Goal: Information Seeking & Learning: Check status

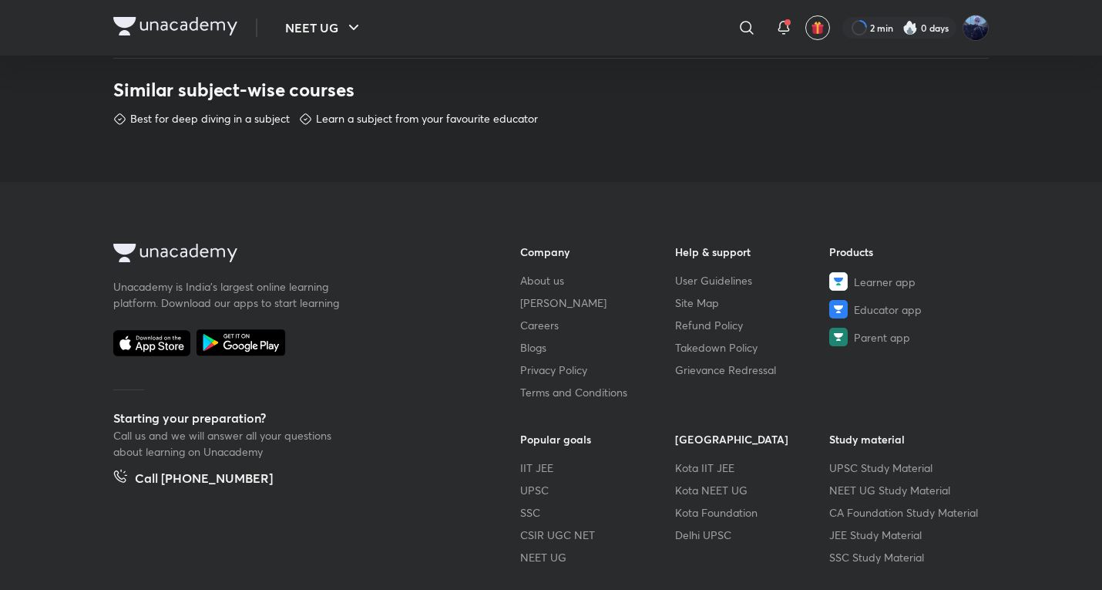
scroll to position [874, 0]
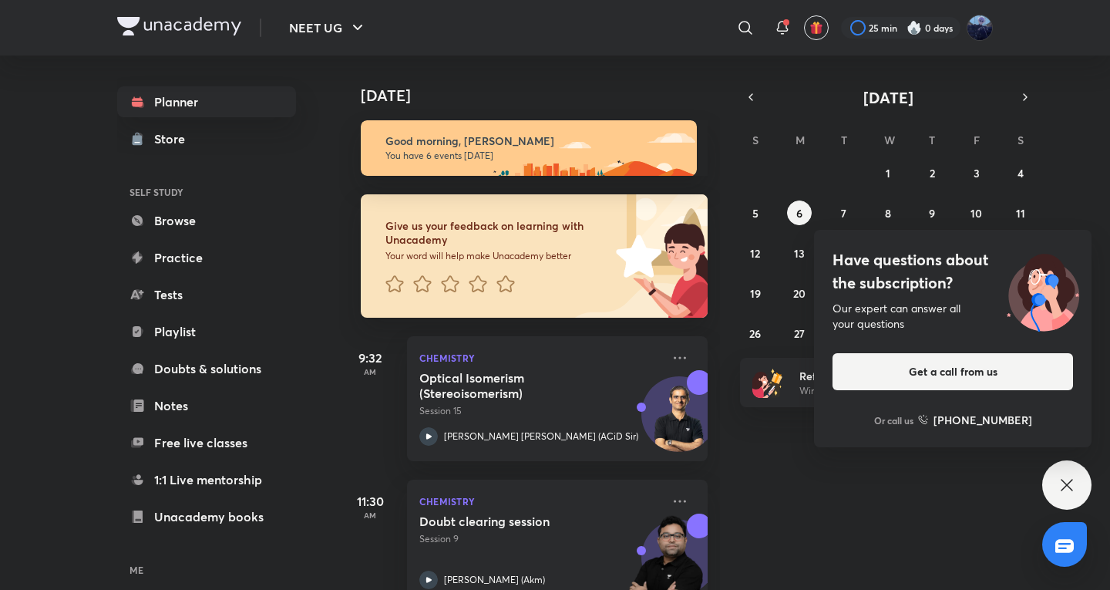
click at [1059, 476] on icon at bounding box center [1066, 485] width 18 height 18
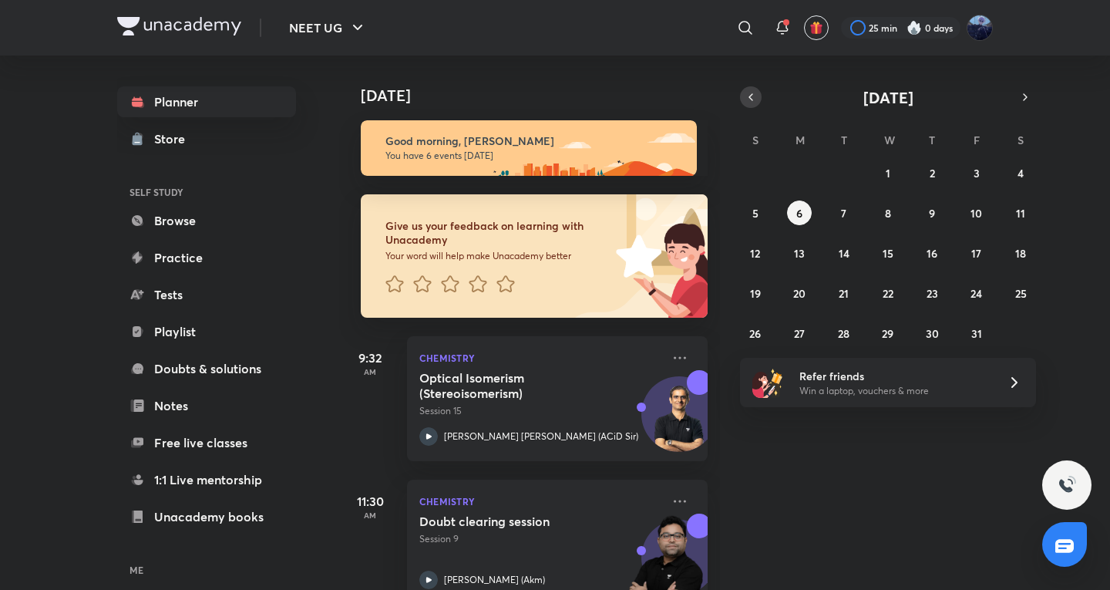
click at [750, 104] on button "button" at bounding box center [751, 97] width 22 height 22
click at [748, 337] on button "28" at bounding box center [755, 333] width 25 height 25
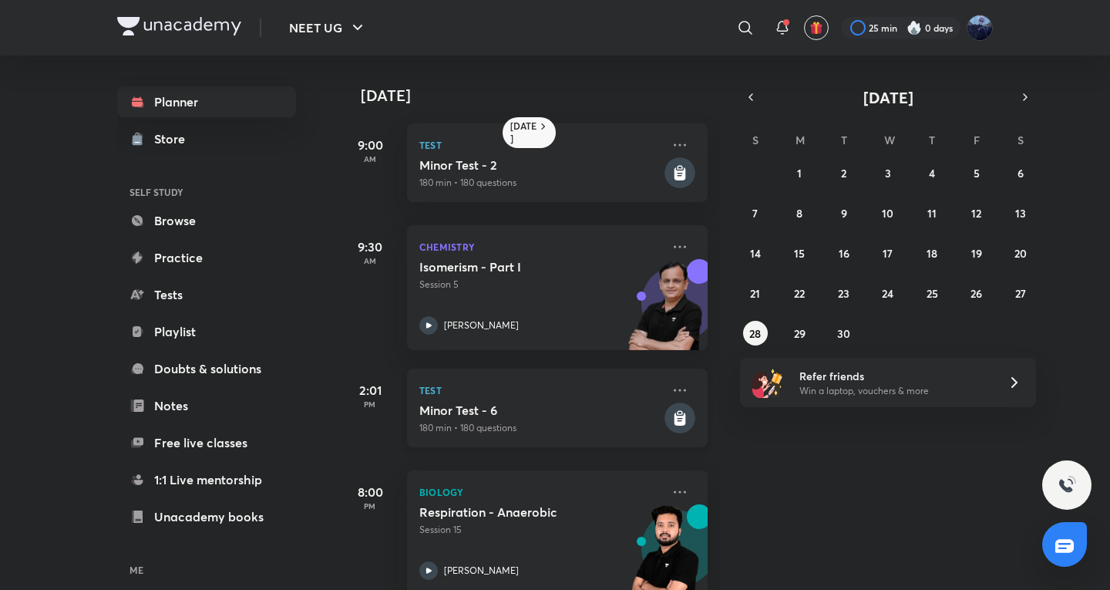
click at [546, 391] on p "Test" at bounding box center [540, 390] width 242 height 18
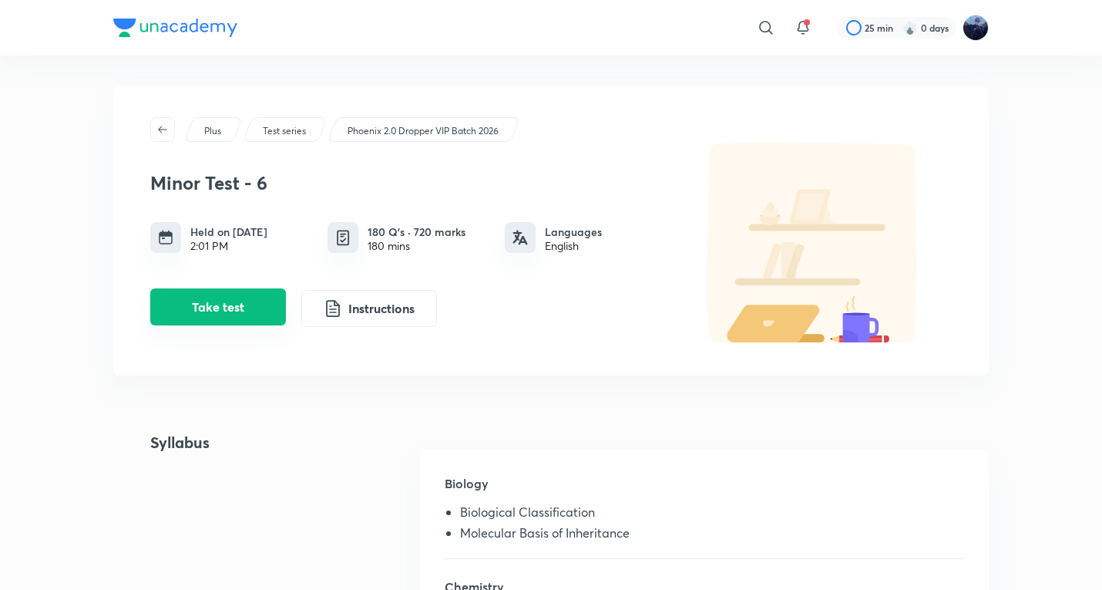
click at [261, 305] on button "Take test" at bounding box center [218, 306] width 136 height 37
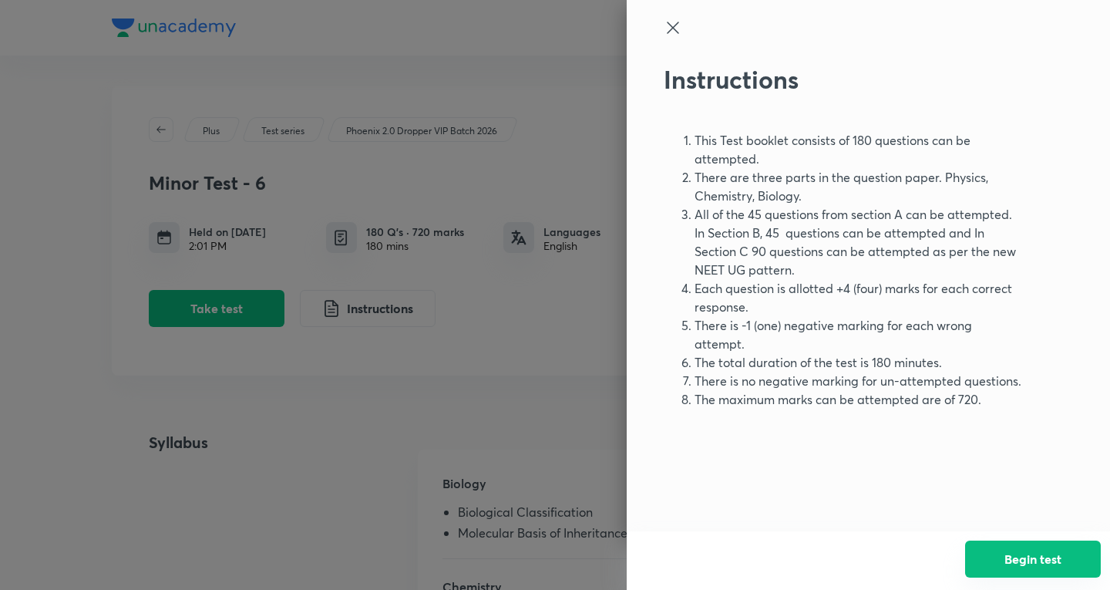
click at [1090, 573] on button "Begin test" at bounding box center [1033, 558] width 136 height 37
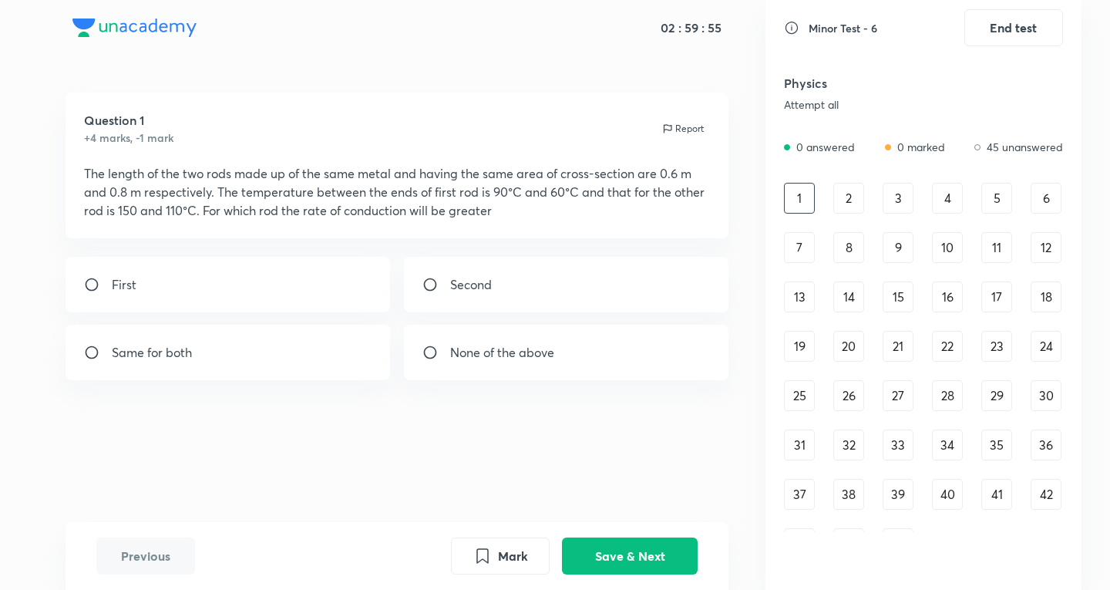
click at [840, 254] on div "8" at bounding box center [848, 247] width 31 height 31
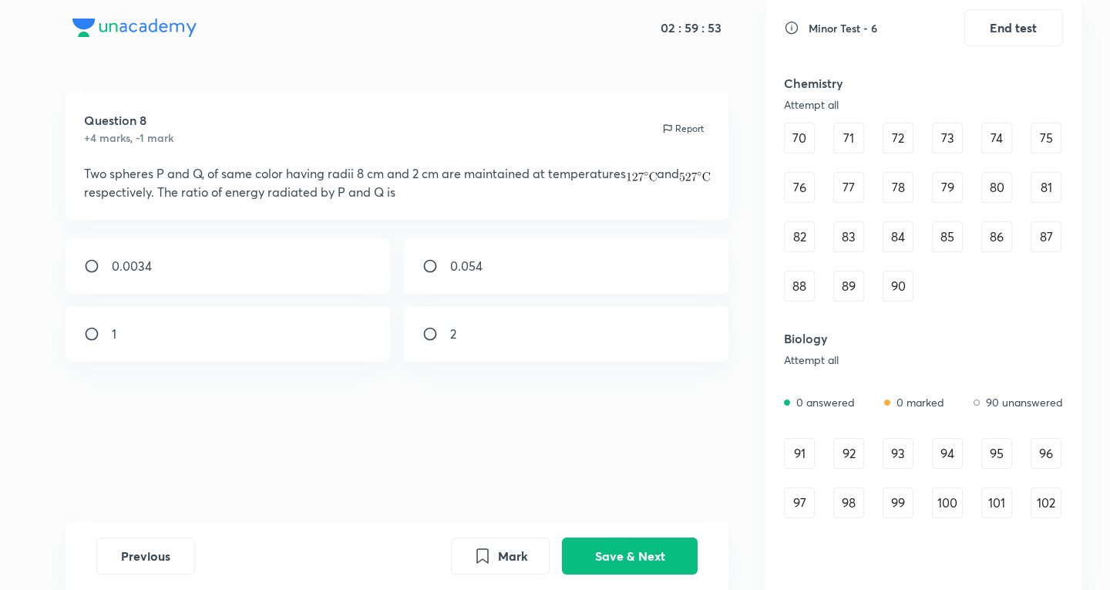
scroll to position [771, 0]
click at [806, 456] on div "91" at bounding box center [799, 452] width 31 height 31
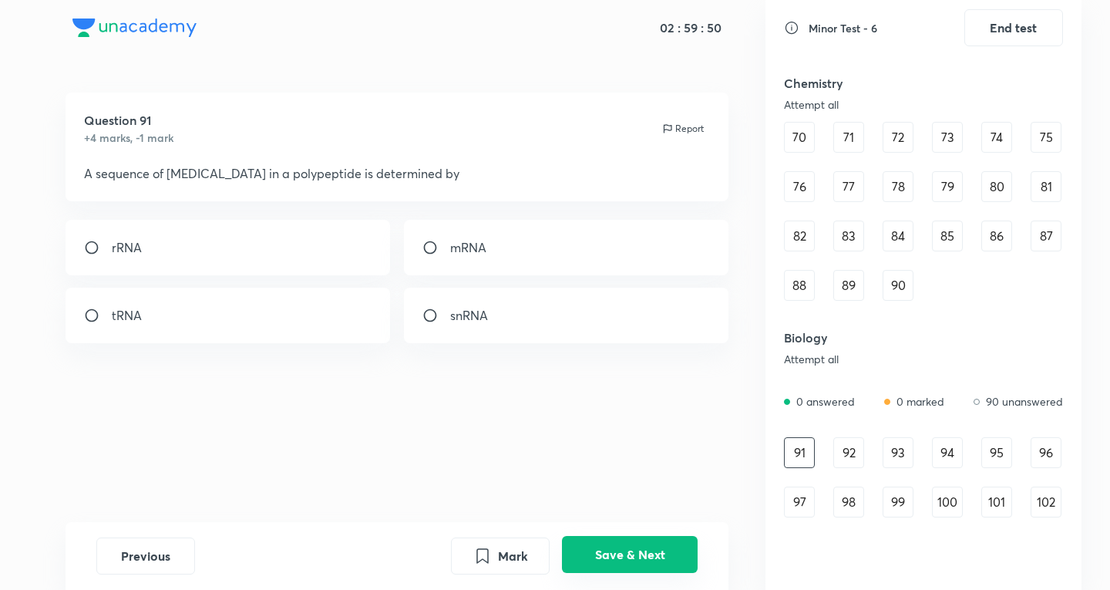
click at [651, 555] on button "Save & Next" at bounding box center [630, 554] width 136 height 37
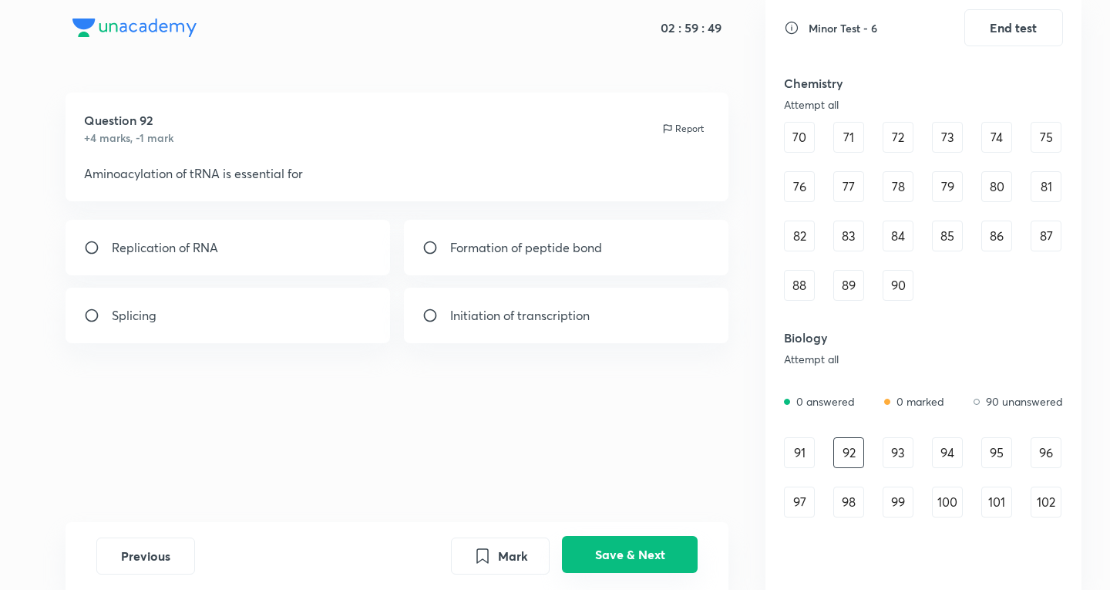
click at [651, 555] on button "Save & Next" at bounding box center [630, 554] width 136 height 37
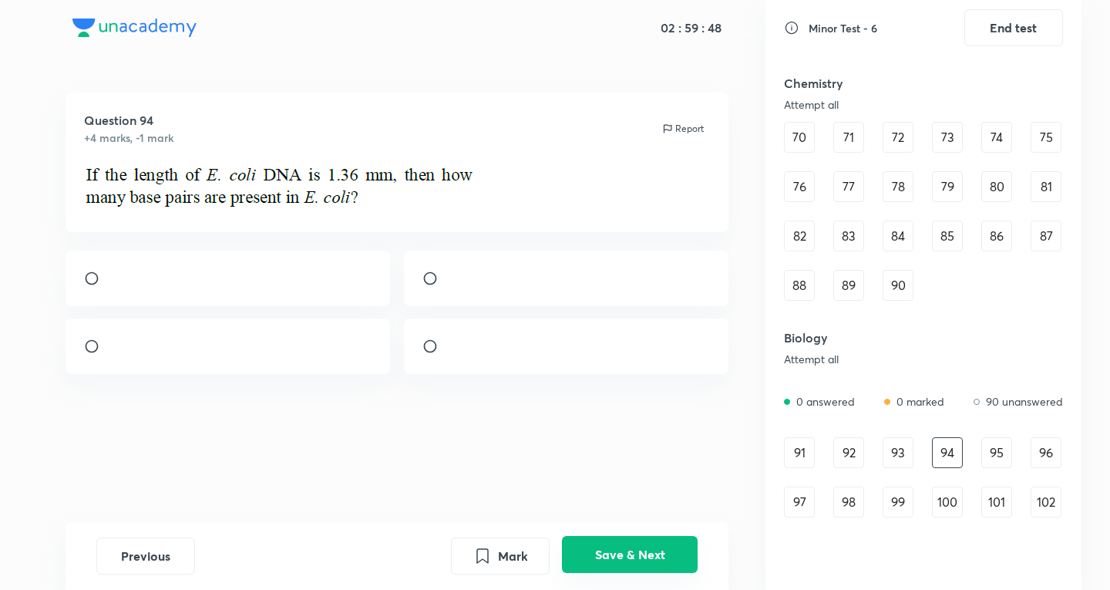
click at [651, 555] on button "Save & Next" at bounding box center [630, 554] width 136 height 37
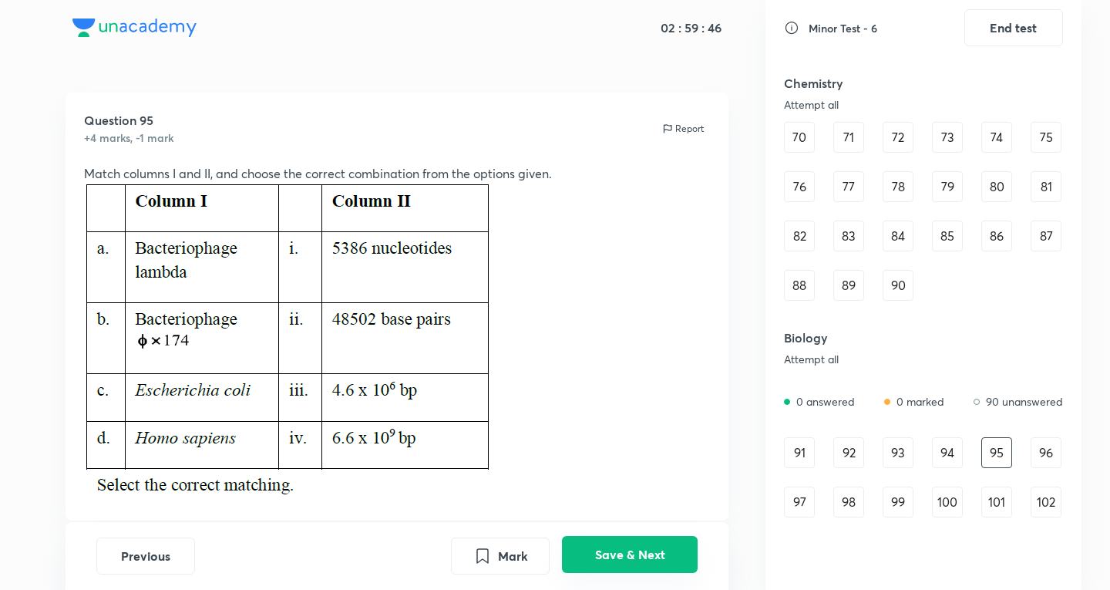
click at [651, 556] on button "Save & Next" at bounding box center [630, 554] width 136 height 37
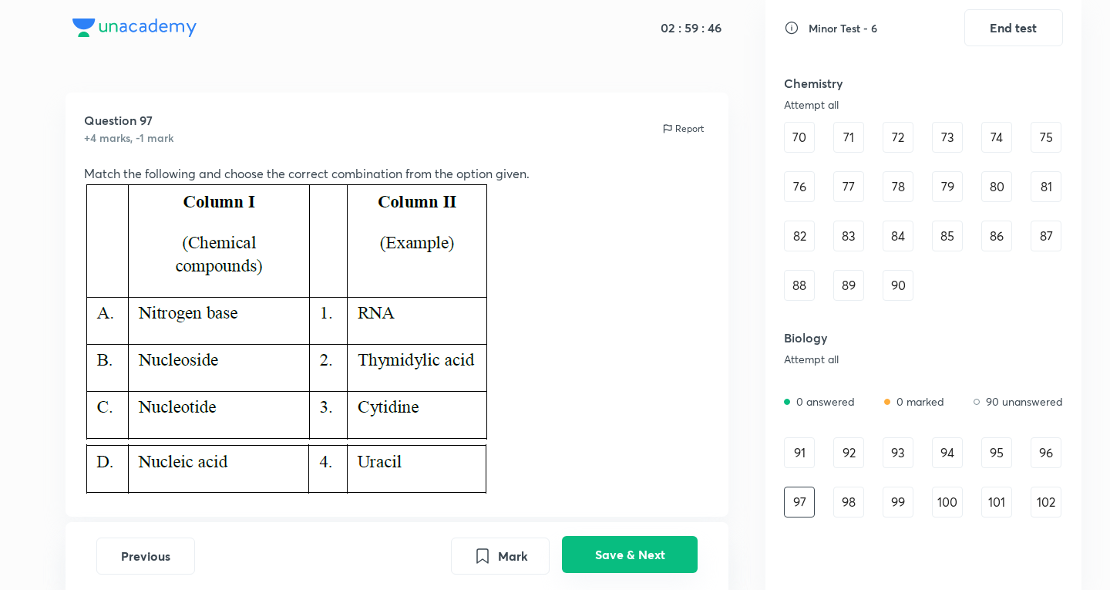
click at [651, 556] on button "Save & Next" at bounding box center [630, 554] width 136 height 37
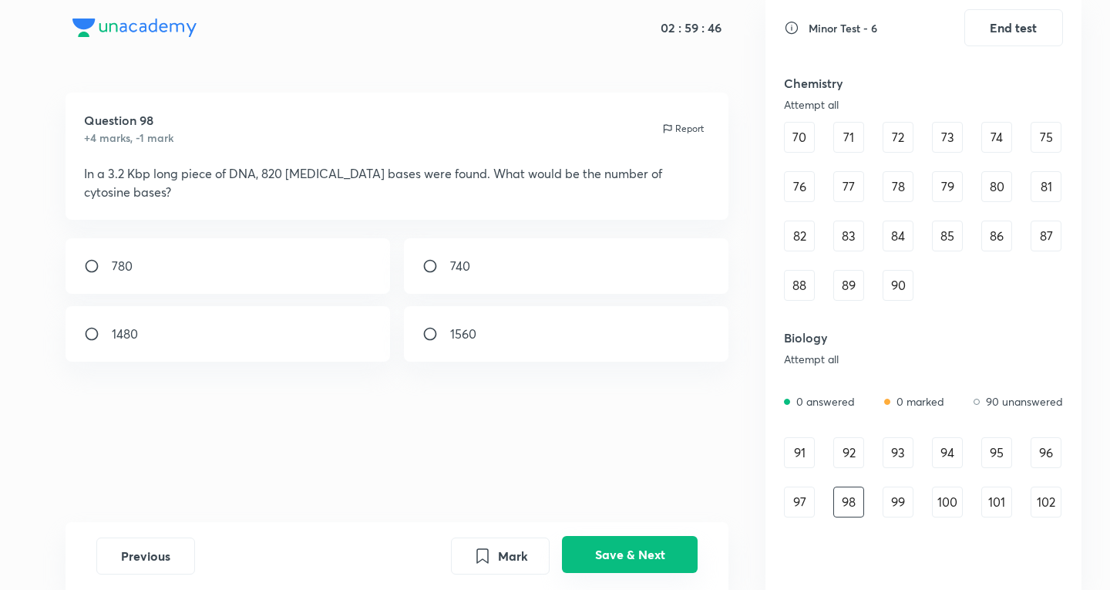
click at [651, 556] on button "Save & Next" at bounding box center [630, 554] width 136 height 37
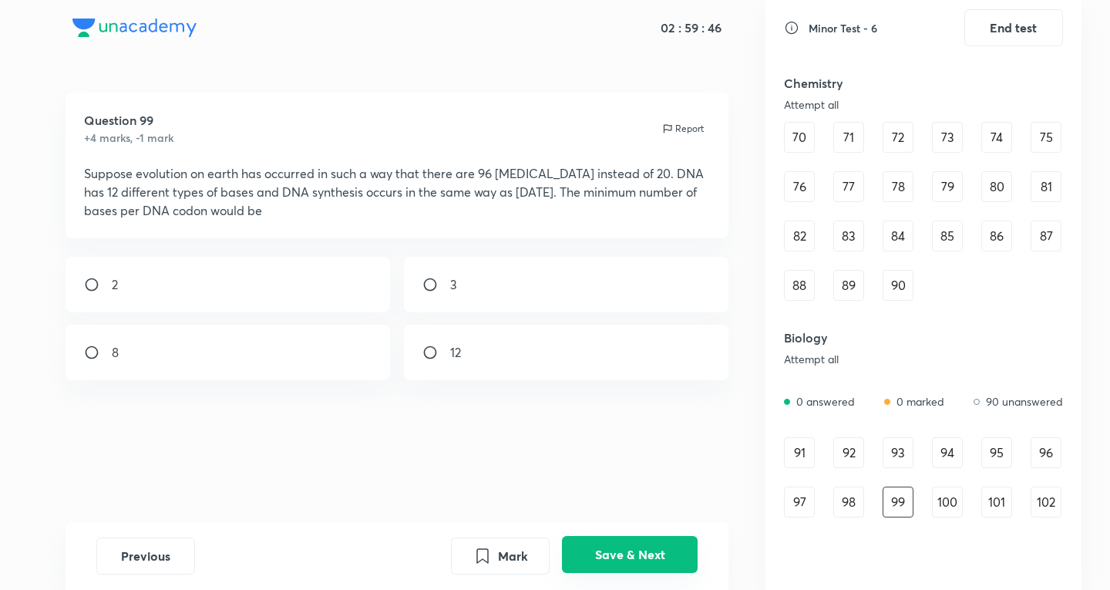
click at [651, 556] on button "Save & Next" at bounding box center [630, 554] width 136 height 37
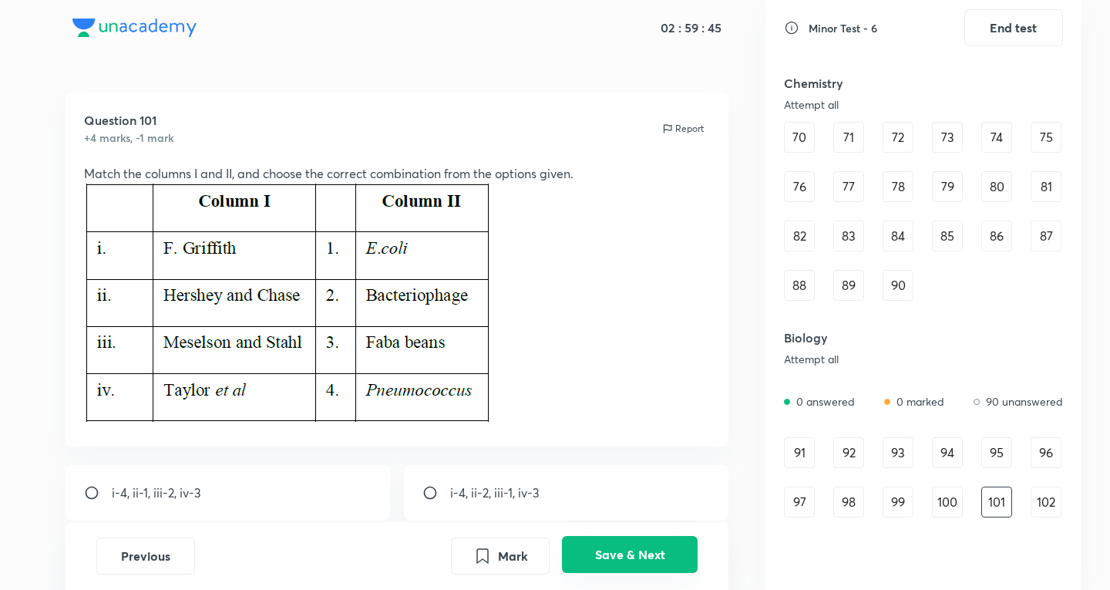
click at [651, 556] on button "Save & Next" at bounding box center [630, 554] width 136 height 37
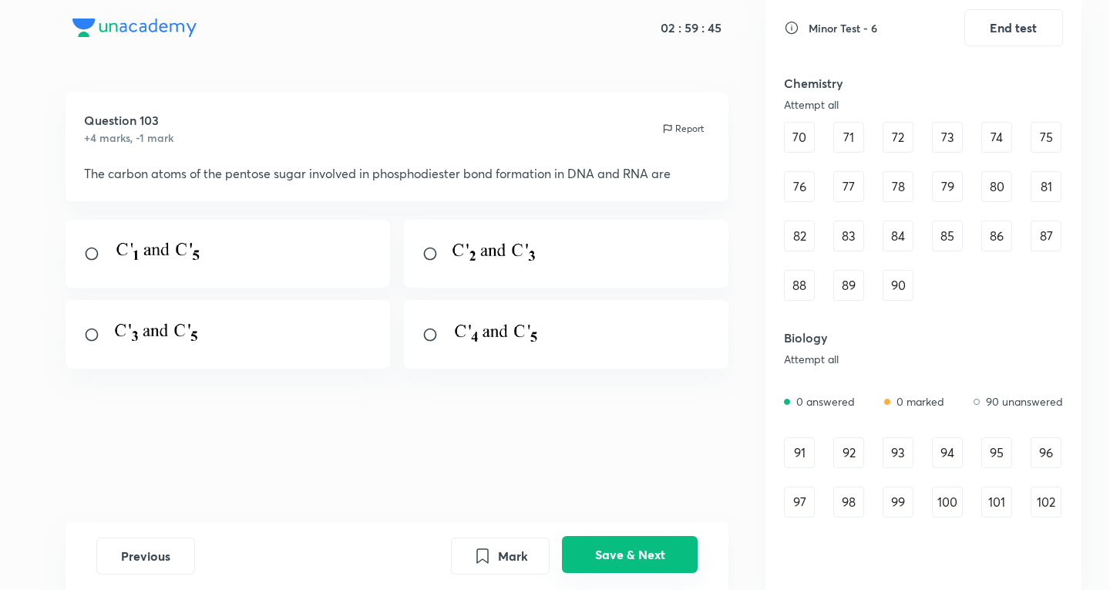
scroll to position [806, 0]
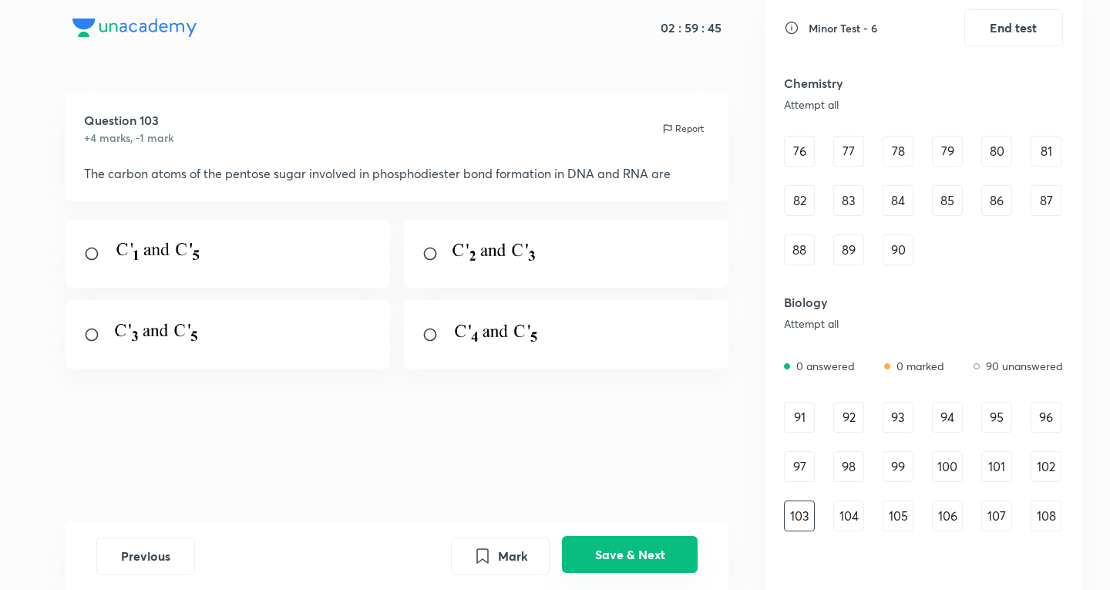
click at [651, 556] on button "Save & Next" at bounding box center [630, 554] width 136 height 37
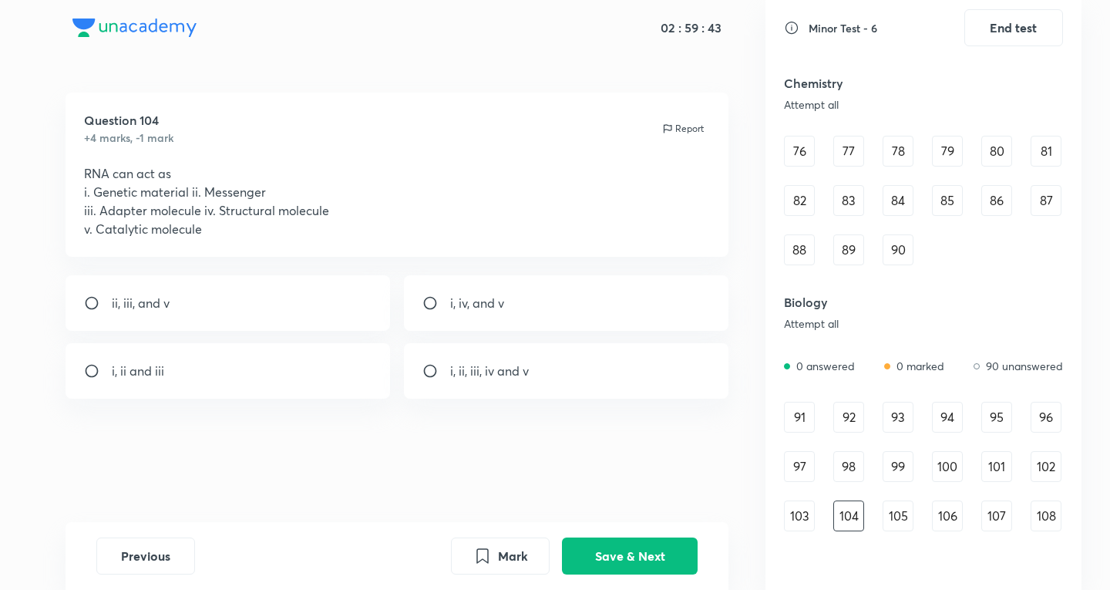
click at [889, 197] on div "84" at bounding box center [898, 200] width 31 height 31
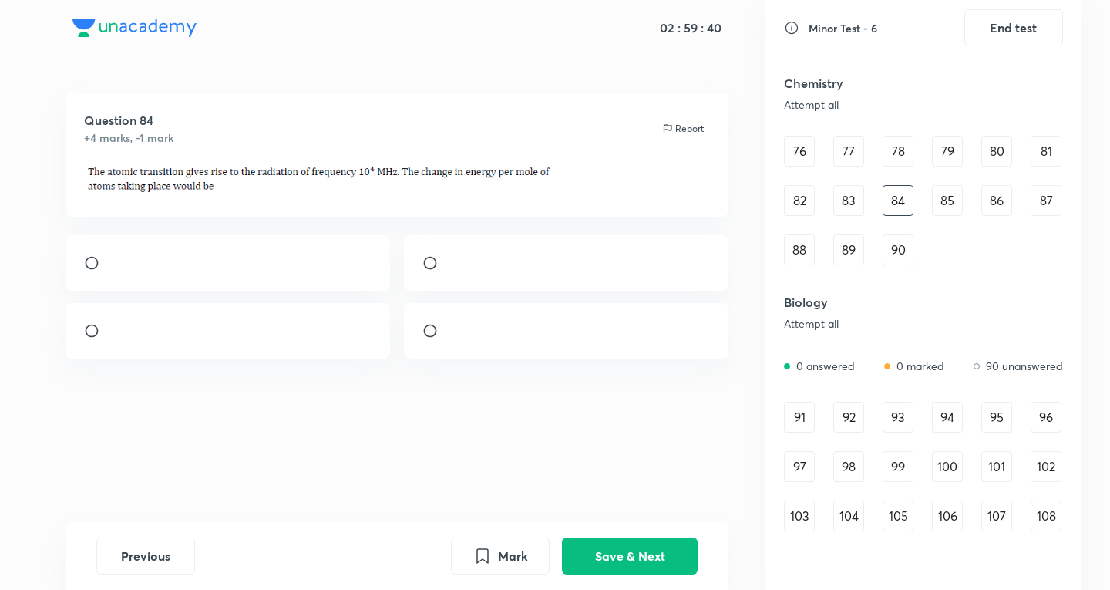
click at [860, 171] on div "46 47 48 49 50 51 52 53 54 55 56 57 58 59 60 61 62 63 64 65 66 67 68 69 70 71 7…" at bounding box center [923, 77] width 279 height 376
click at [850, 156] on div "77" at bounding box center [848, 151] width 31 height 31
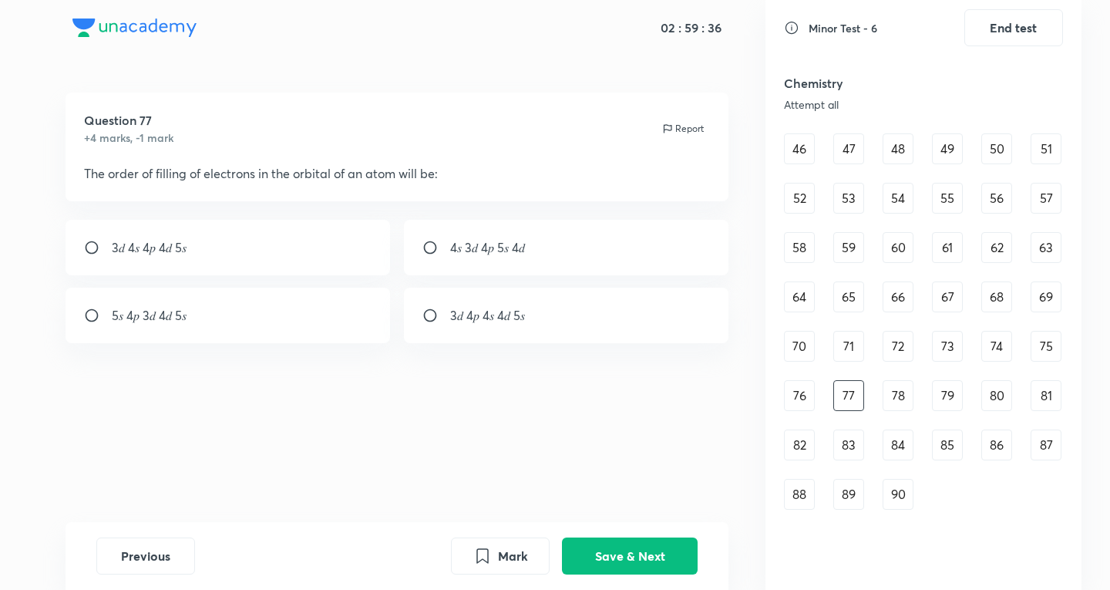
scroll to position [550, 0]
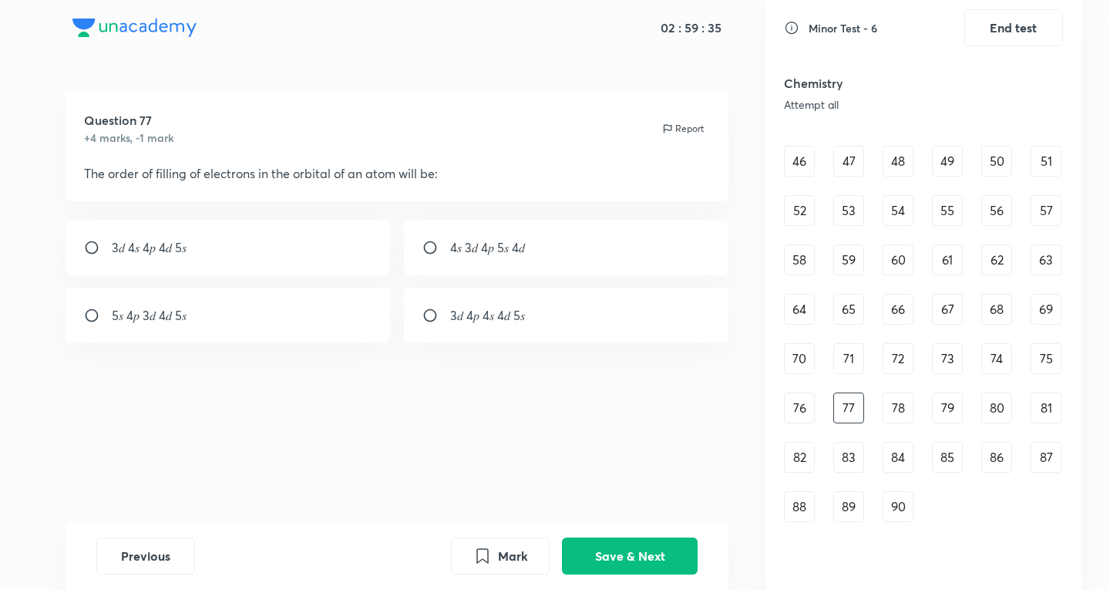
click at [897, 260] on div "60" at bounding box center [898, 259] width 31 height 31
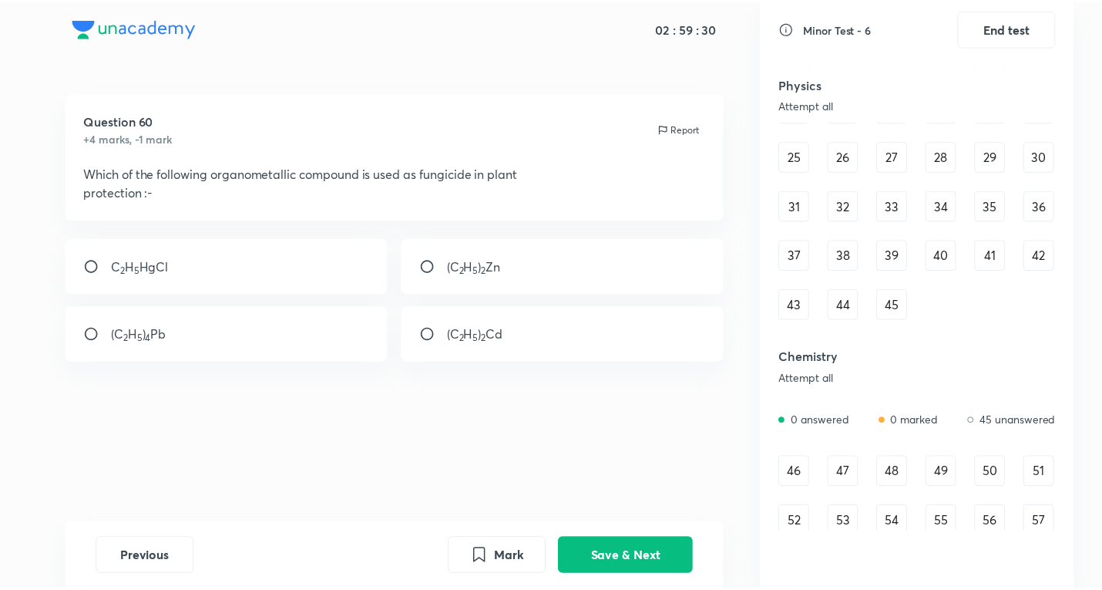
scroll to position [35, 0]
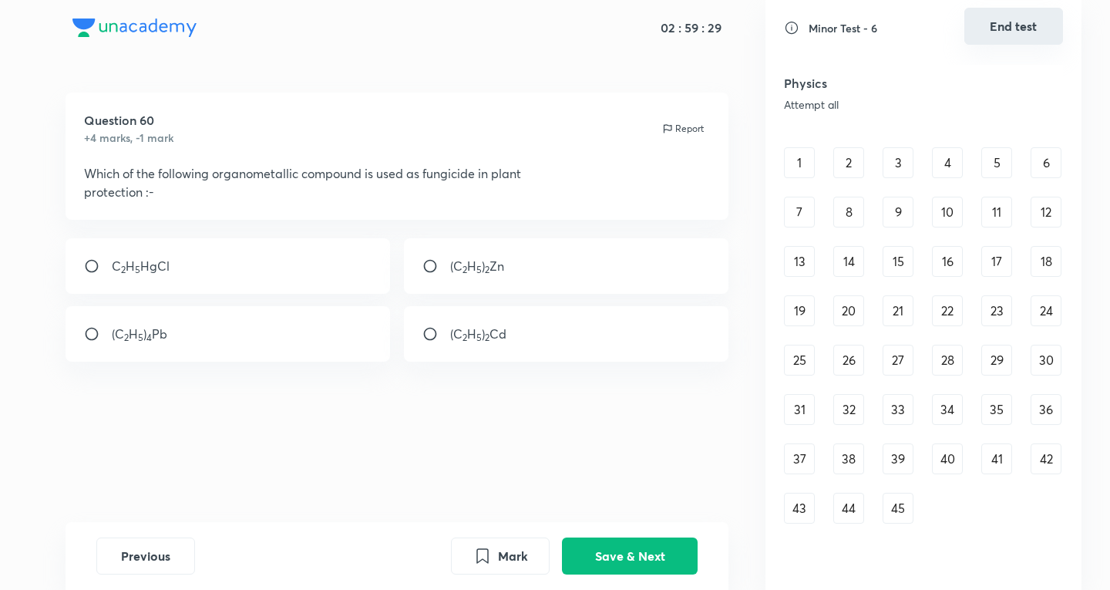
click at [1038, 22] on button "End test" at bounding box center [1013, 26] width 99 height 37
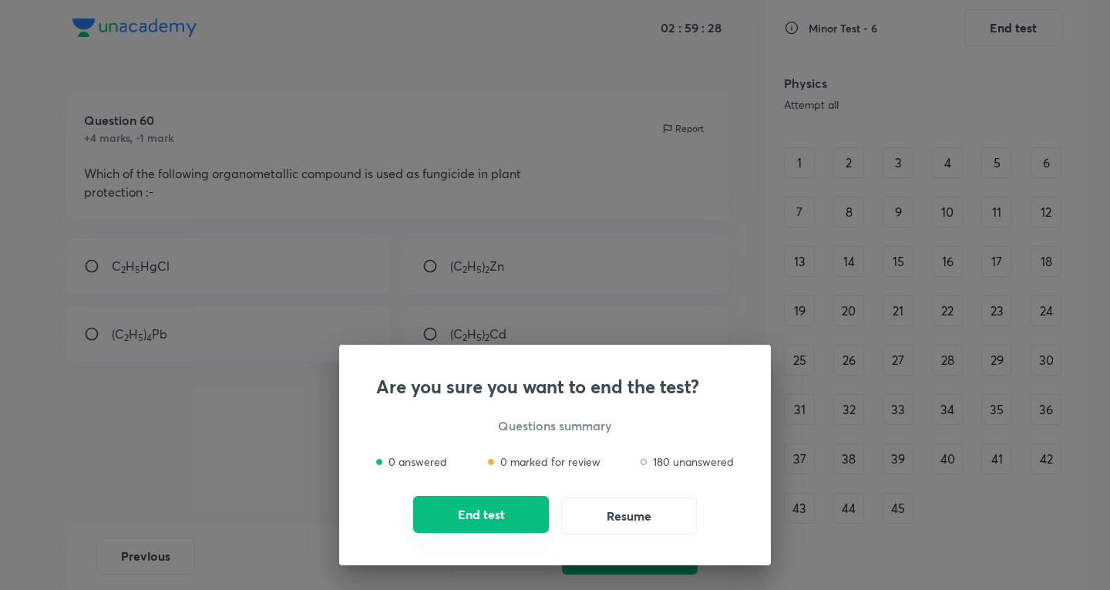
click at [527, 521] on button "End test" at bounding box center [481, 514] width 136 height 37
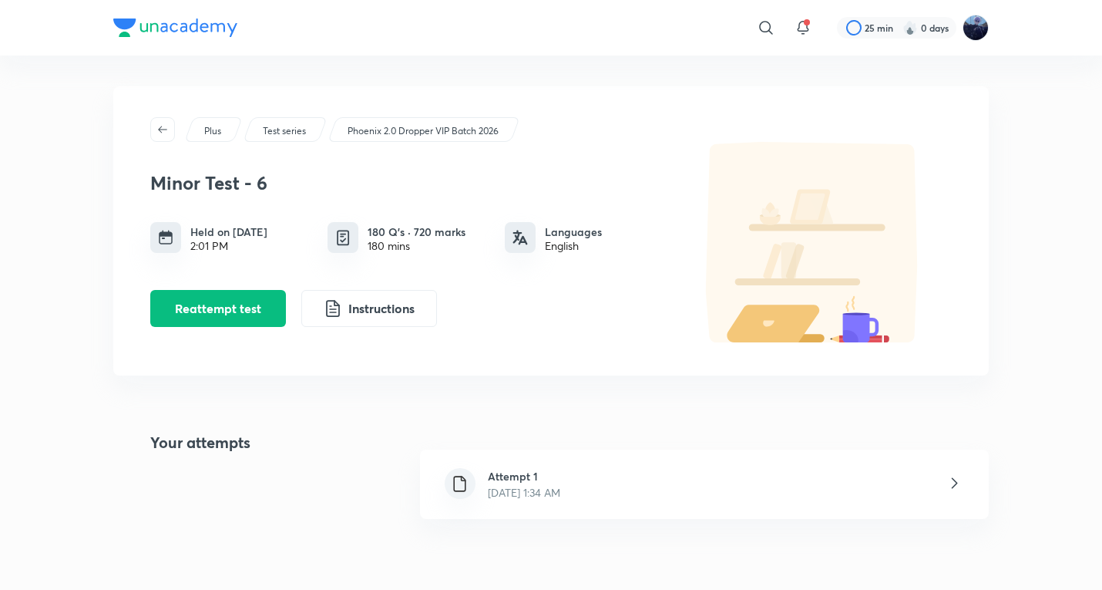
click at [533, 495] on p "[DATE] 1:34 AM" at bounding box center [524, 492] width 72 height 16
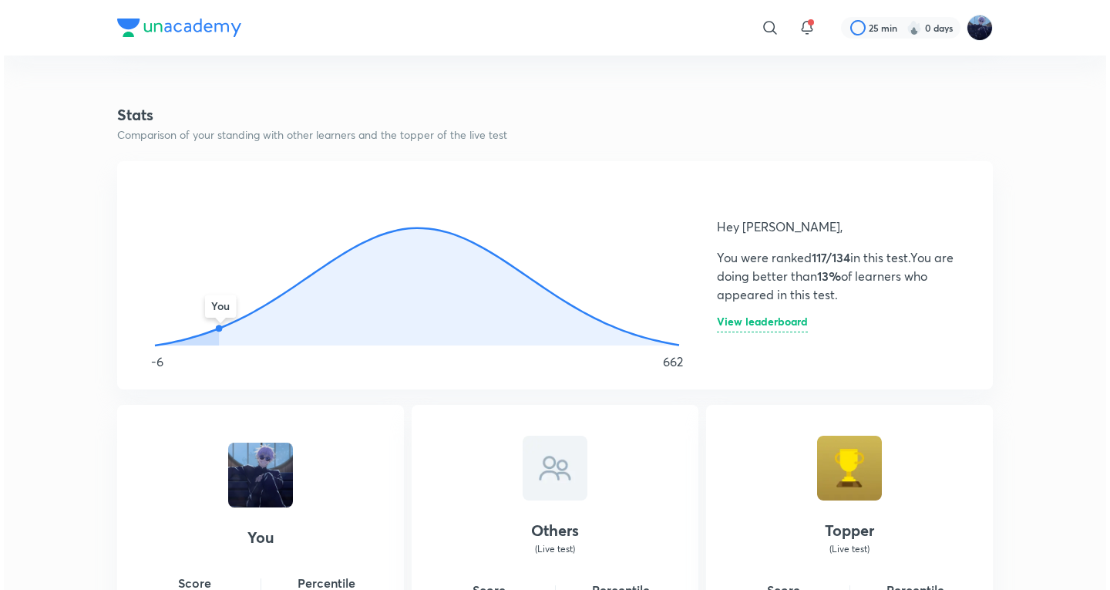
scroll to position [771, 0]
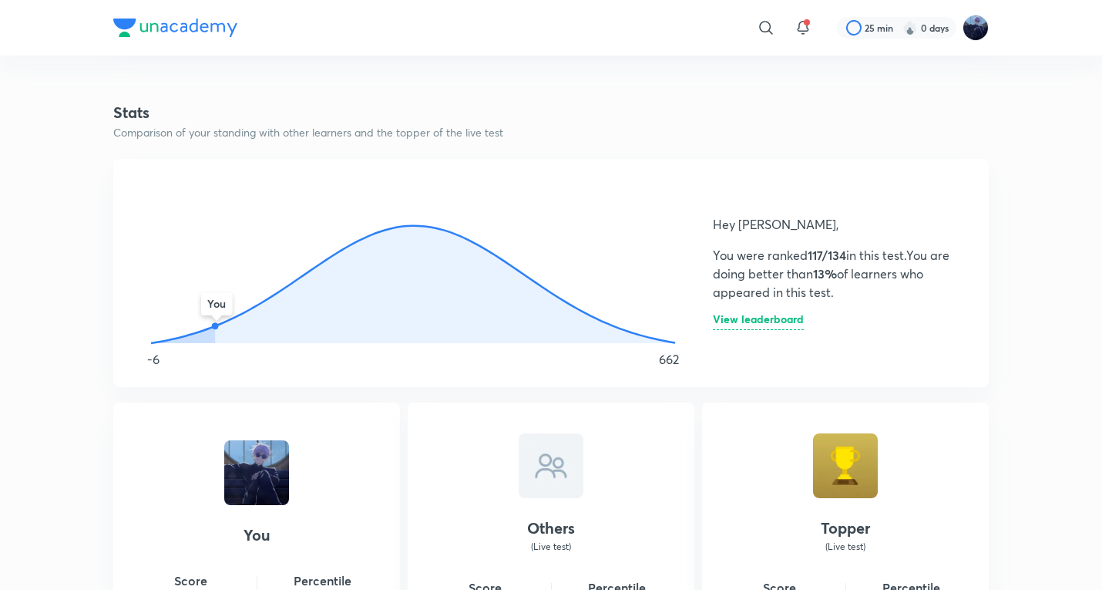
click at [770, 323] on h6 "View leaderboard" at bounding box center [758, 322] width 91 height 16
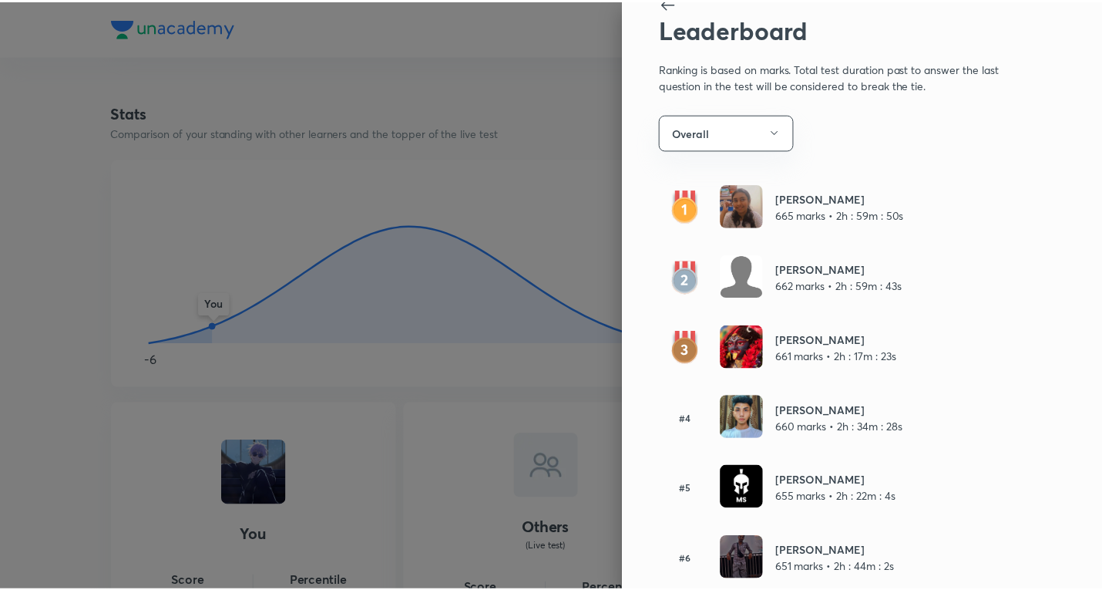
scroll to position [0, 0]
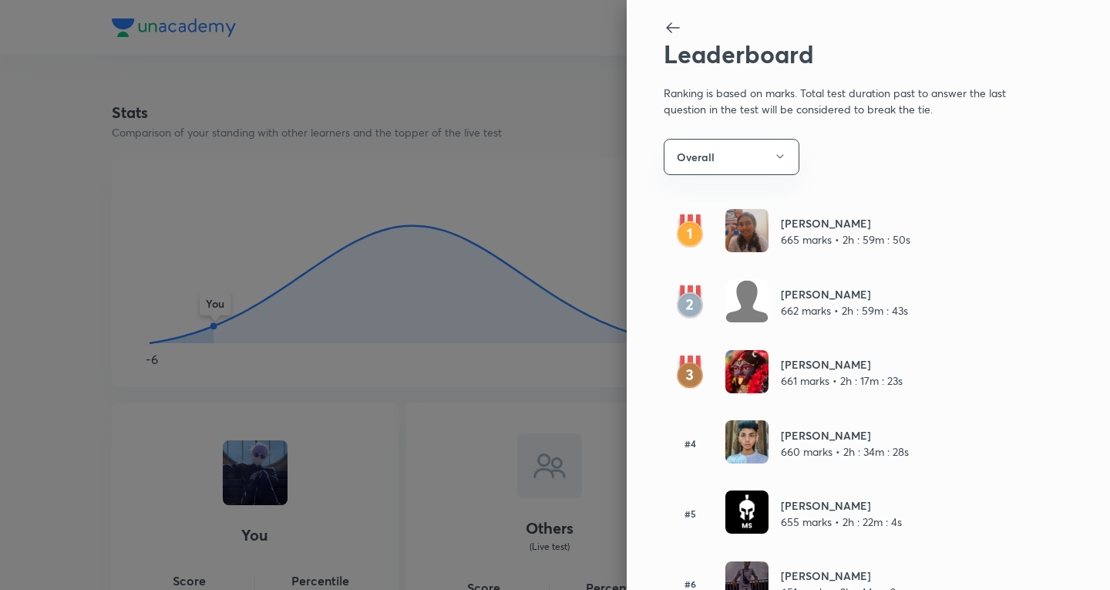
click at [664, 34] on icon at bounding box center [673, 27] width 18 height 18
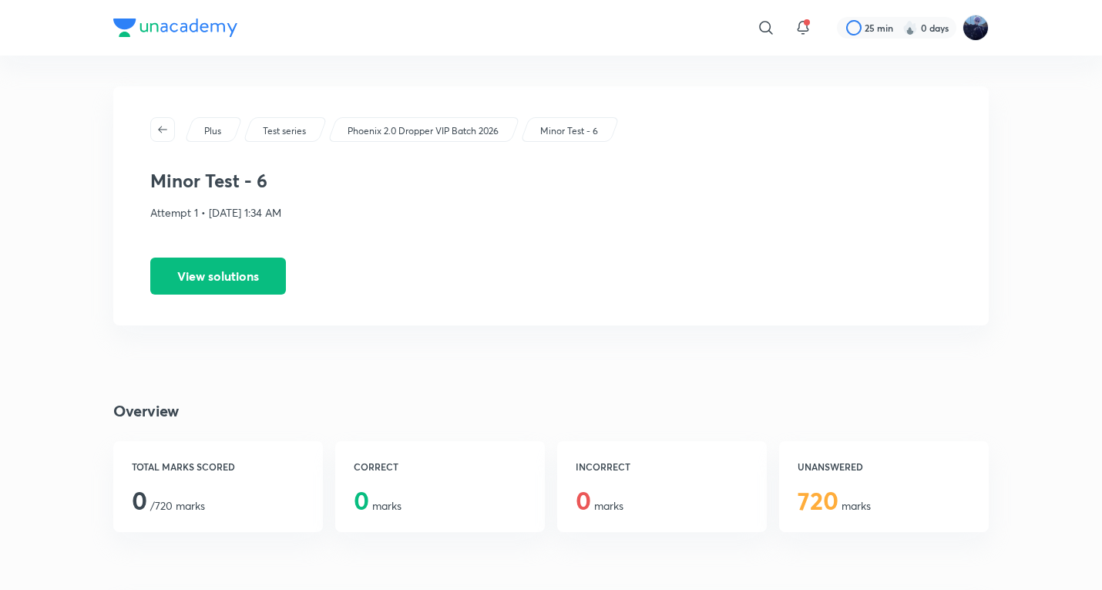
click at [550, 126] on p "Minor Test - 6" at bounding box center [569, 131] width 58 height 14
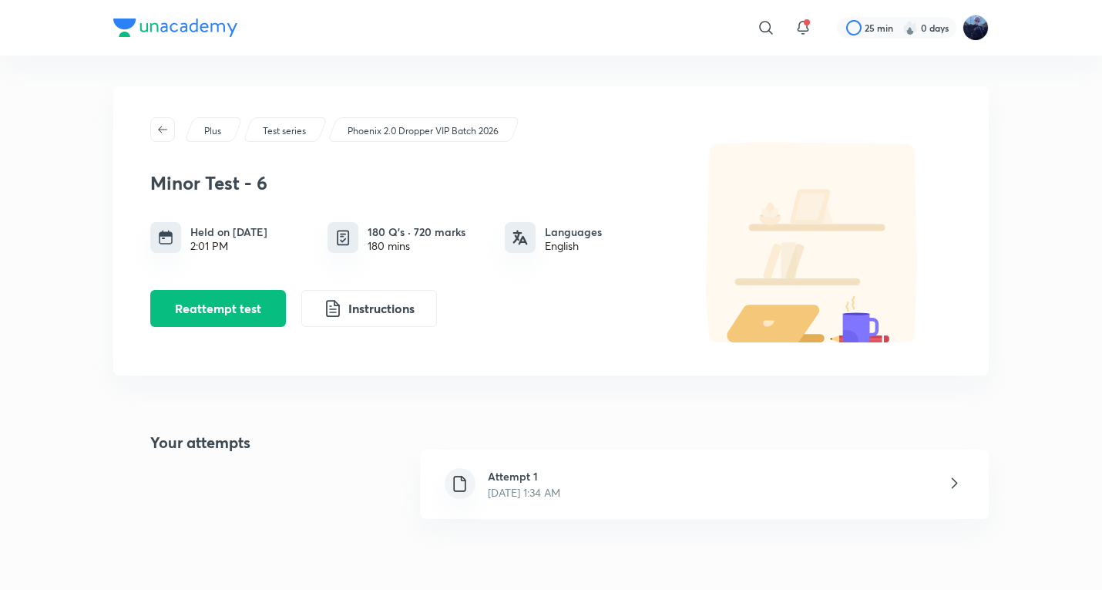
click at [367, 133] on p "Phoenix 2.0 Dropper VIP Batch 2026" at bounding box center [423, 131] width 151 height 14
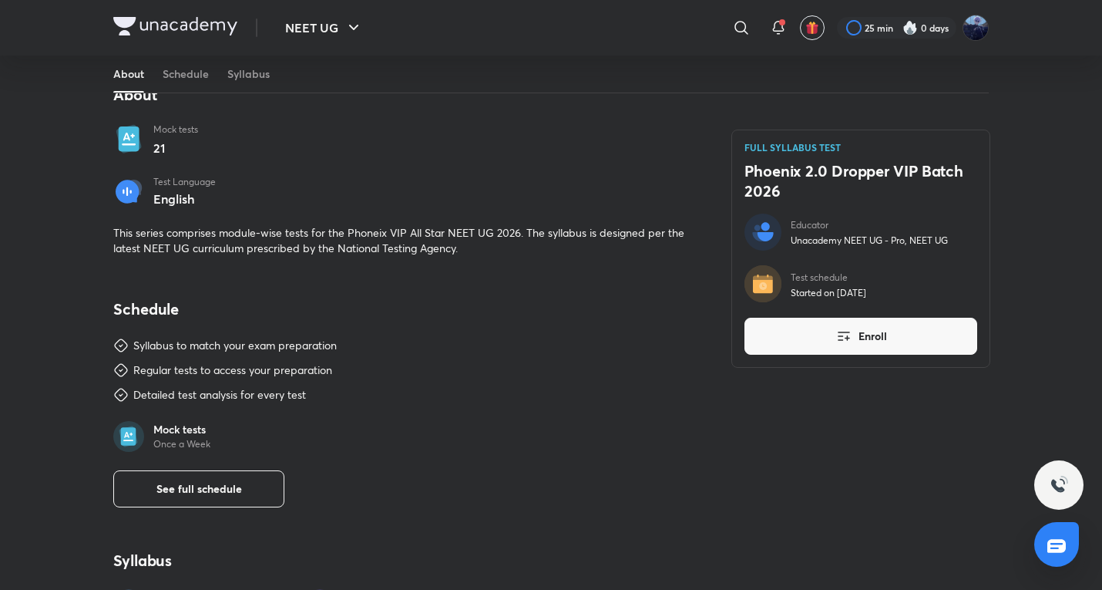
scroll to position [514, 0]
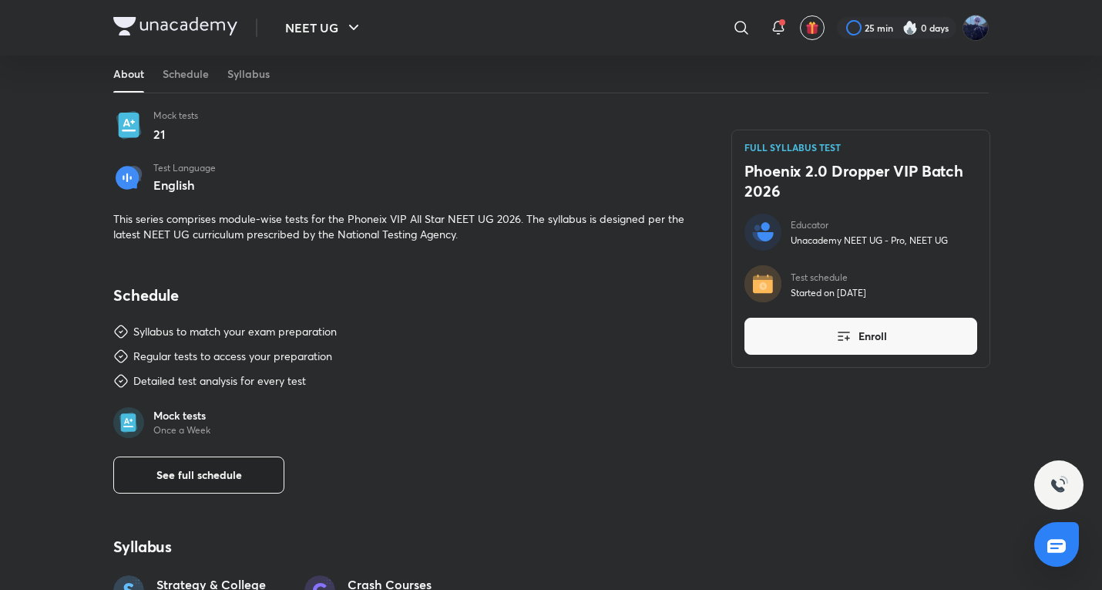
click at [225, 471] on span "See full schedule" at bounding box center [199, 474] width 86 height 15
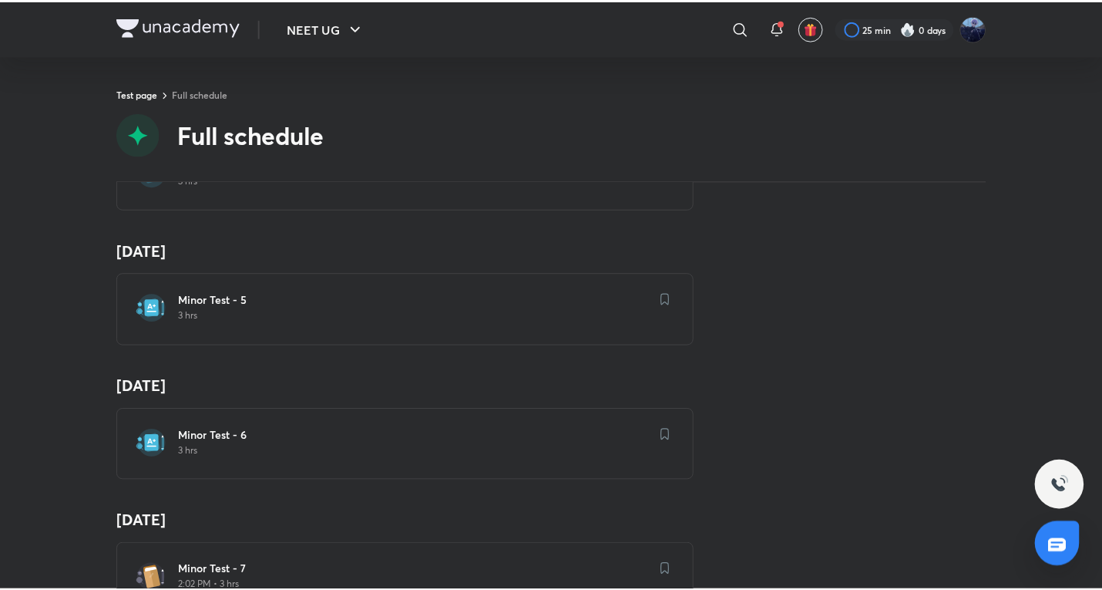
scroll to position [771, 0]
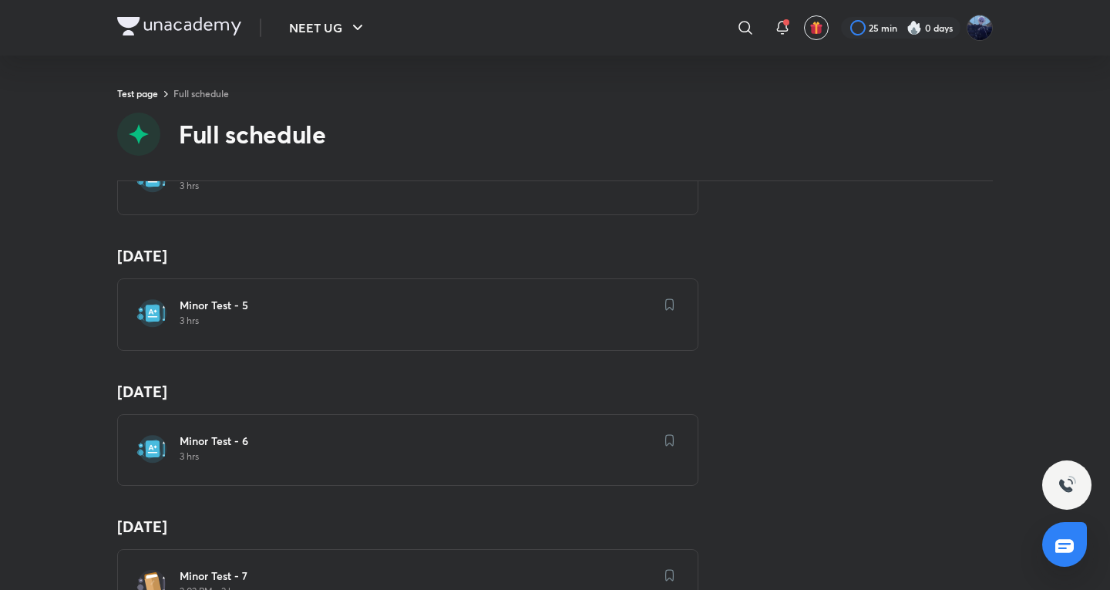
click at [347, 331] on div "[MEDICAL_DATA] - 5 3 hrs" at bounding box center [407, 314] width 581 height 72
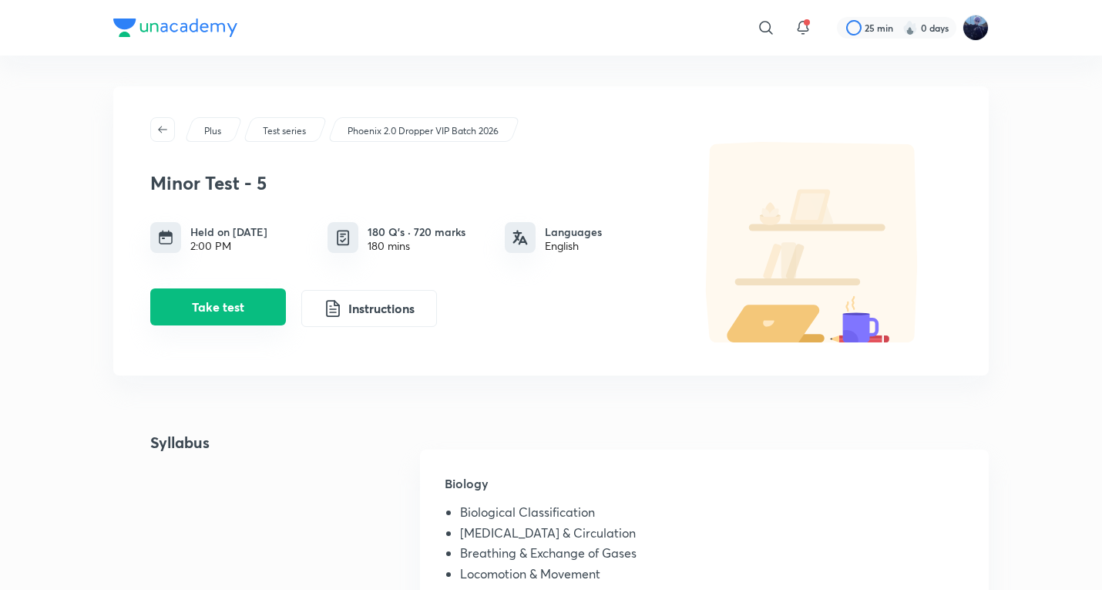
click at [275, 321] on button "Take test" at bounding box center [218, 306] width 136 height 37
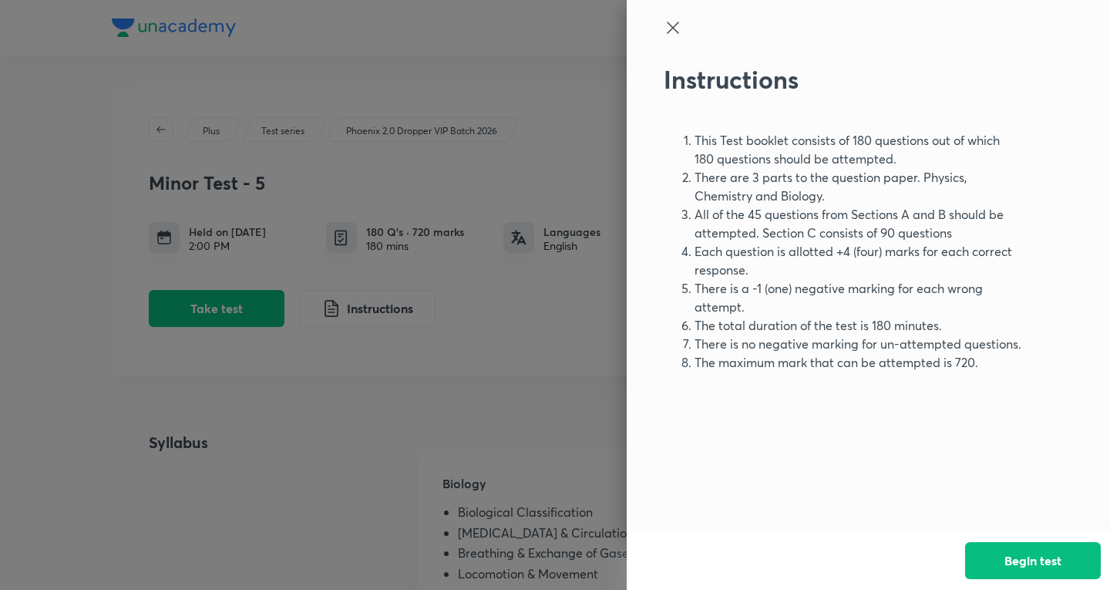
click at [541, 470] on div at bounding box center [555, 295] width 1110 height 590
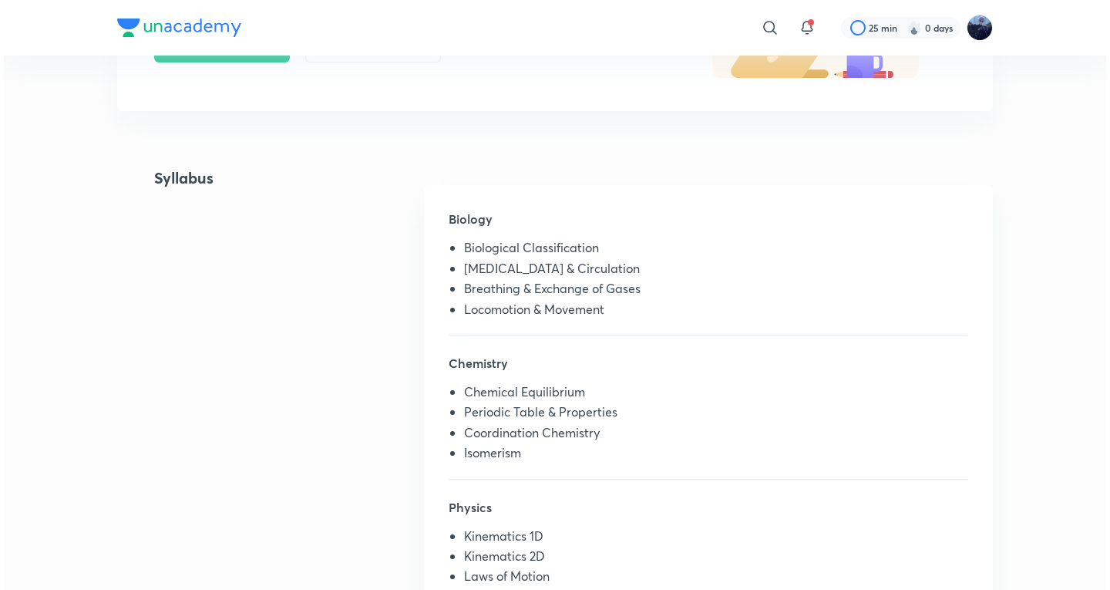
scroll to position [257, 0]
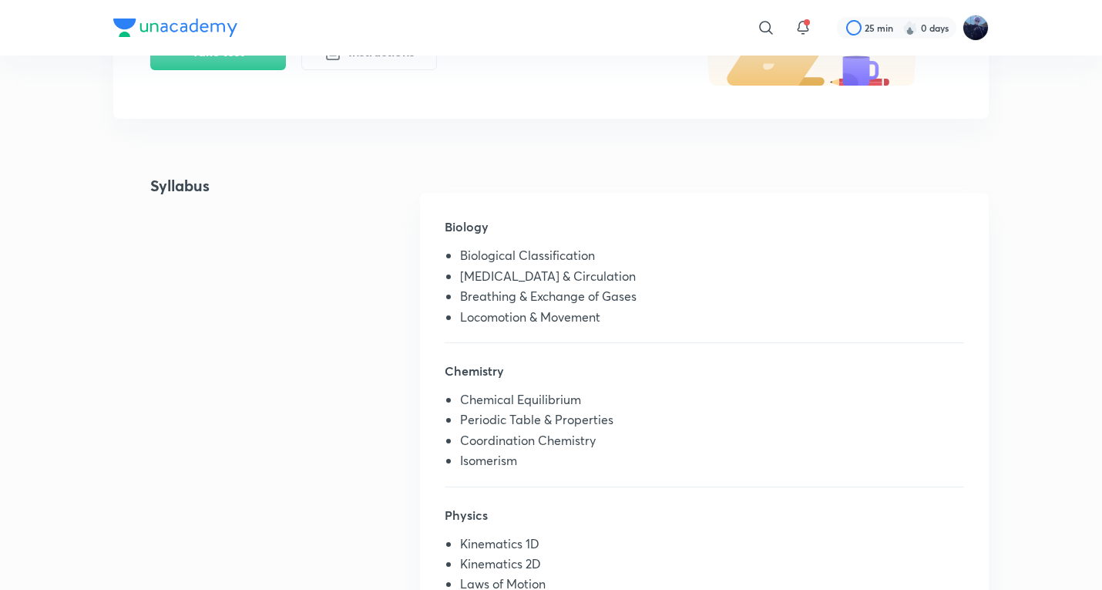
click at [210, 66] on button "Take test" at bounding box center [218, 50] width 136 height 37
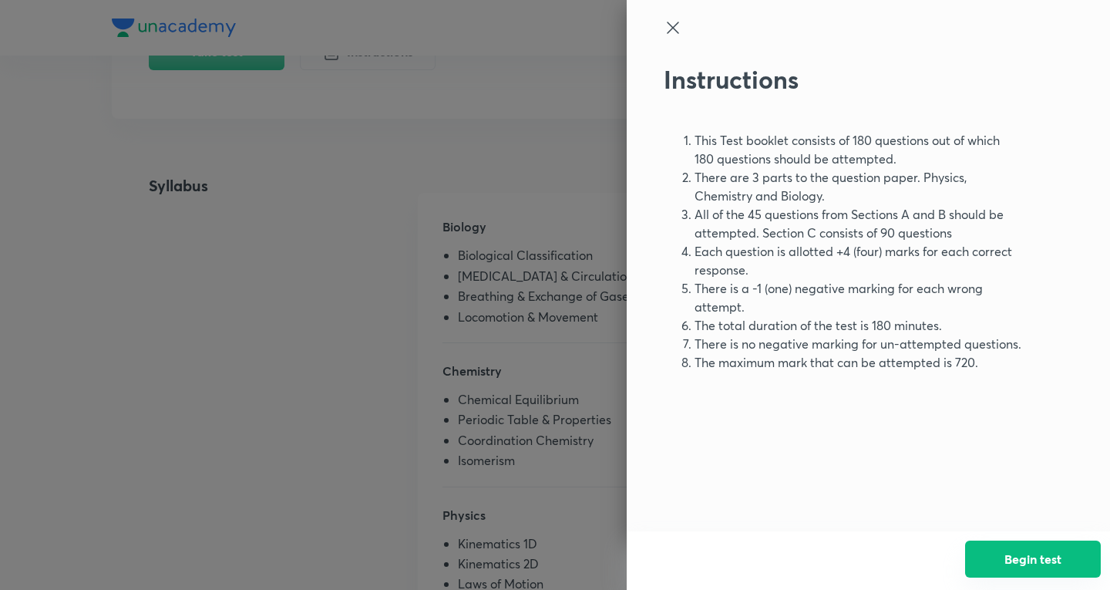
click at [1070, 559] on button "Begin test" at bounding box center [1033, 558] width 136 height 37
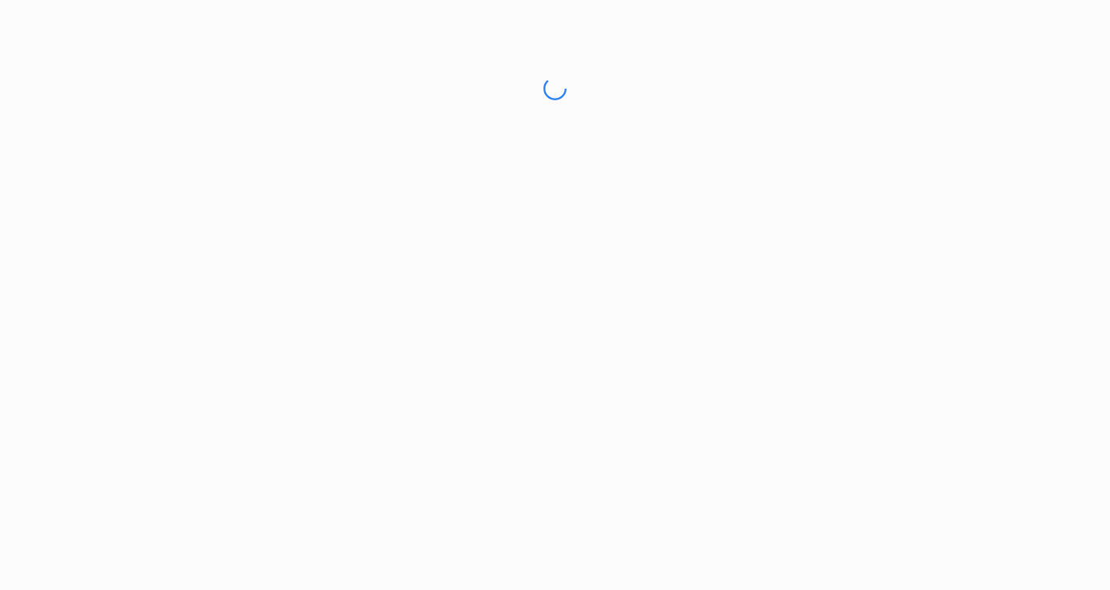
scroll to position [0, 0]
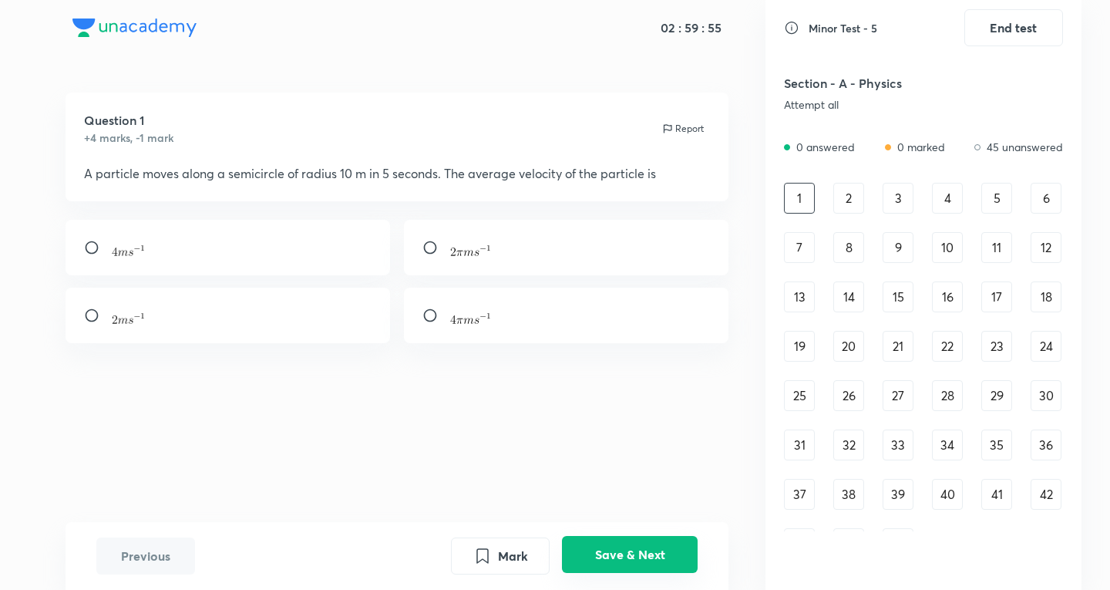
click at [644, 544] on button "Save & Next" at bounding box center [630, 554] width 136 height 37
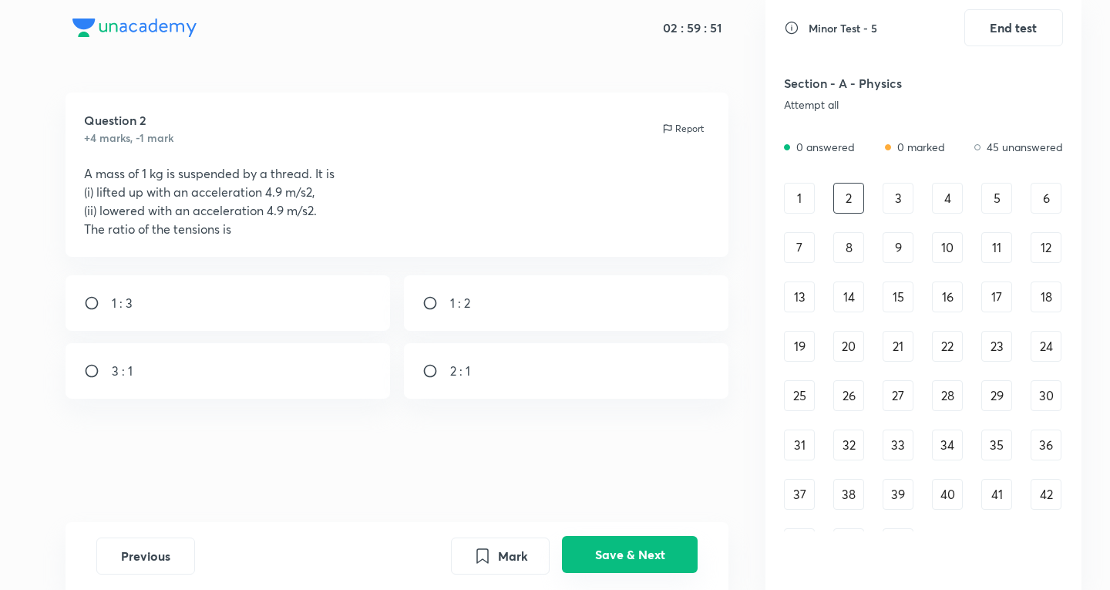
click at [644, 544] on button "Save & Next" at bounding box center [630, 554] width 136 height 37
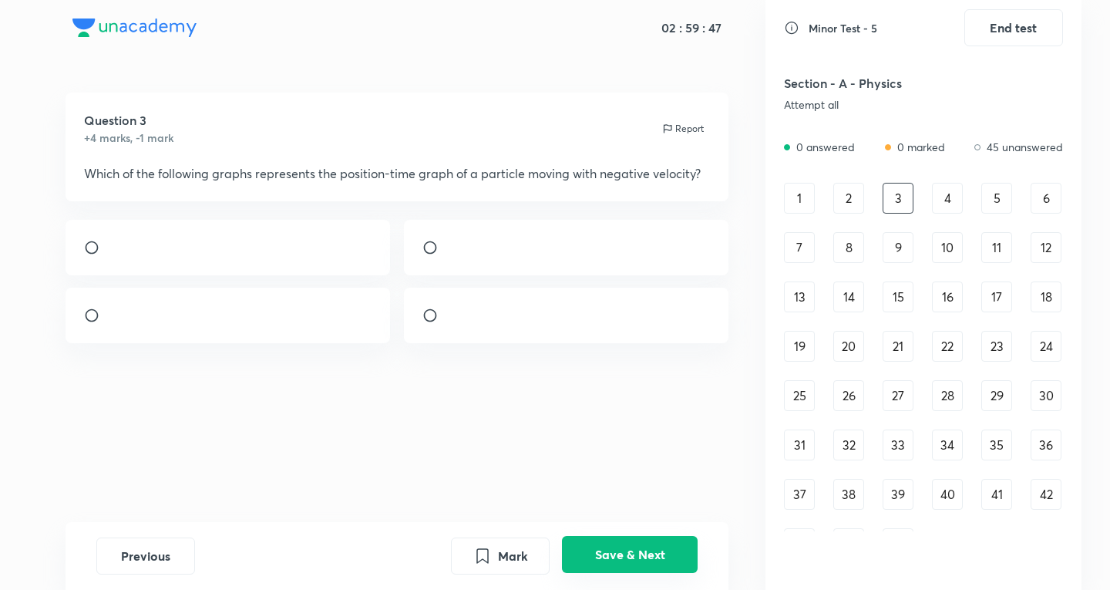
click at [644, 544] on button "Save & Next" at bounding box center [630, 554] width 136 height 37
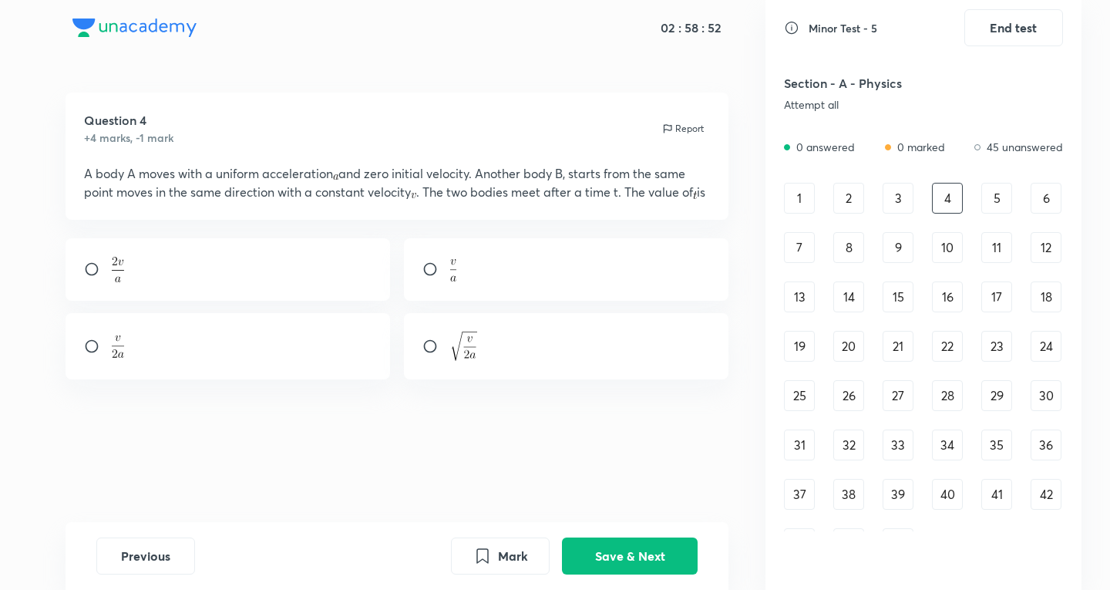
click at [261, 287] on div at bounding box center [228, 269] width 325 height 62
radio input "true"
click at [599, 560] on button "Save & Next" at bounding box center [630, 554] width 136 height 37
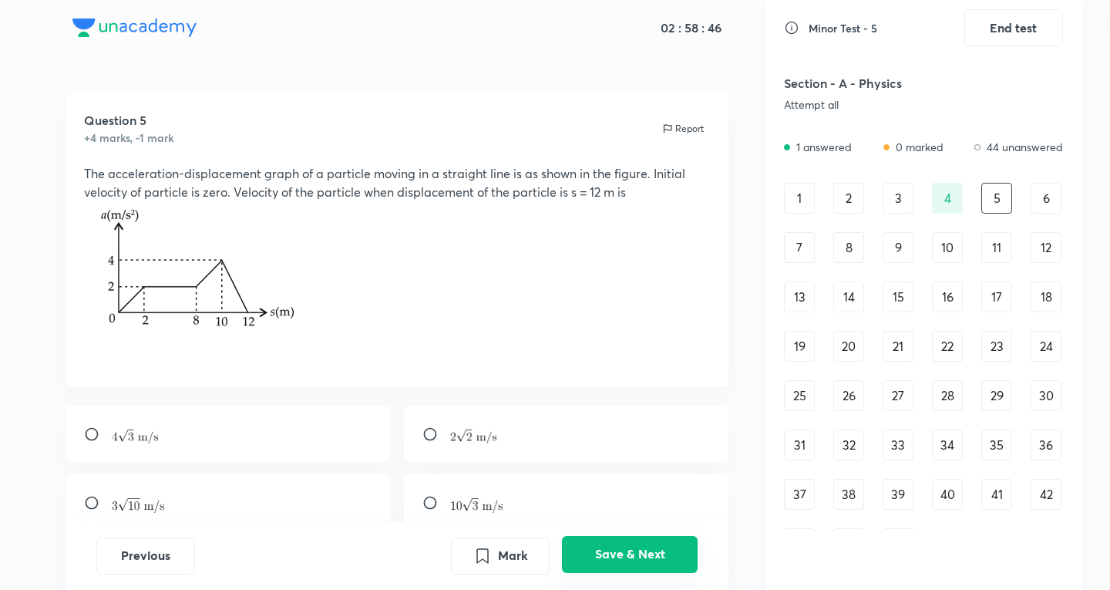
click at [594, 570] on button "Save & Next" at bounding box center [630, 554] width 136 height 37
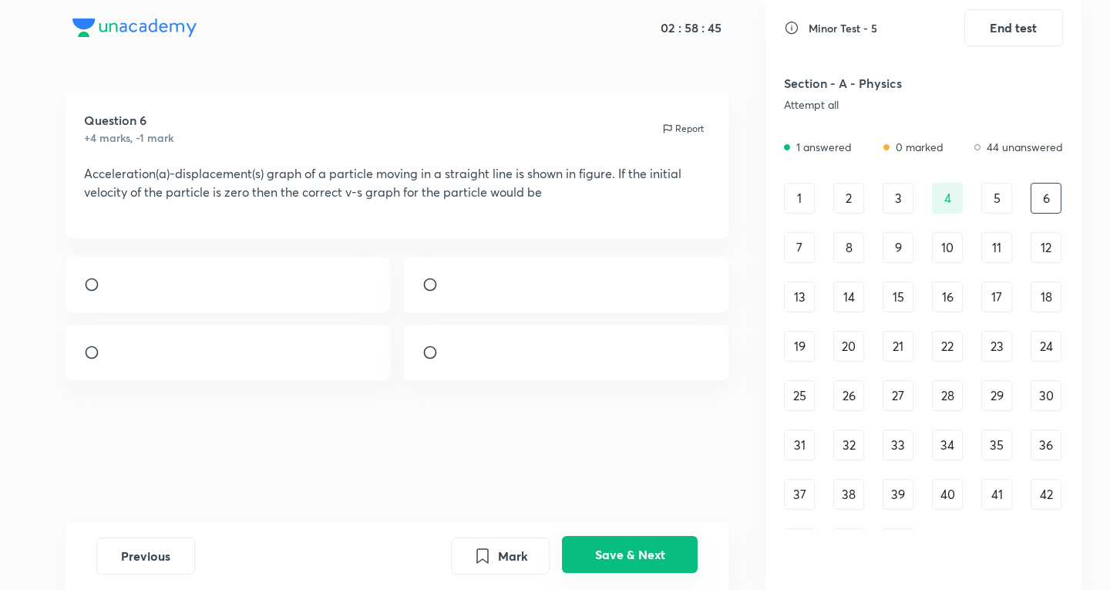
click at [593, 570] on button "Save & Next" at bounding box center [630, 554] width 136 height 37
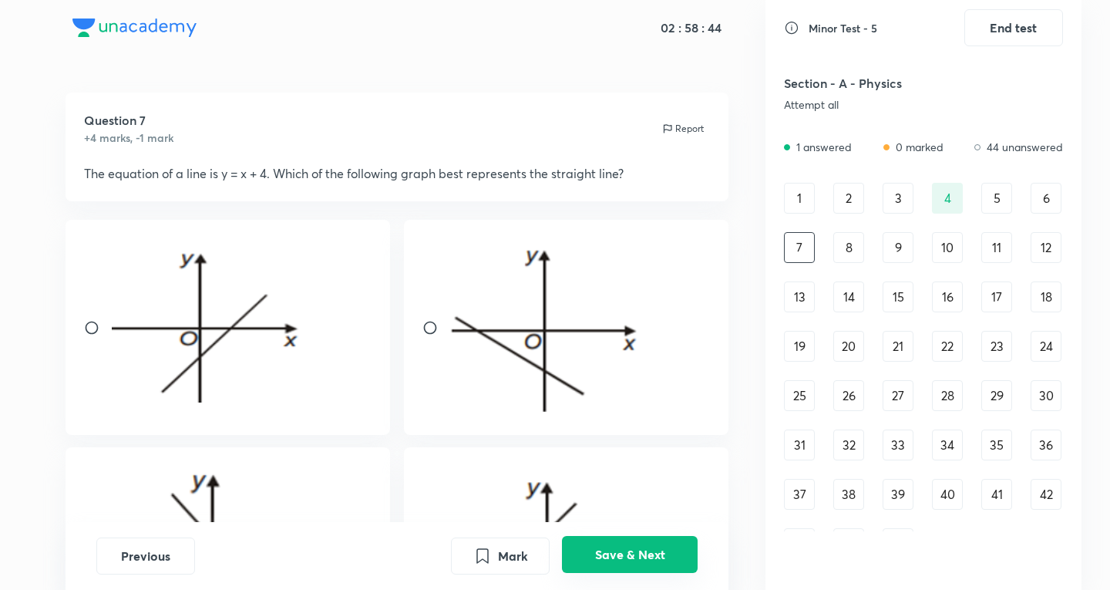
click at [593, 570] on button "Save & Next" at bounding box center [630, 554] width 136 height 37
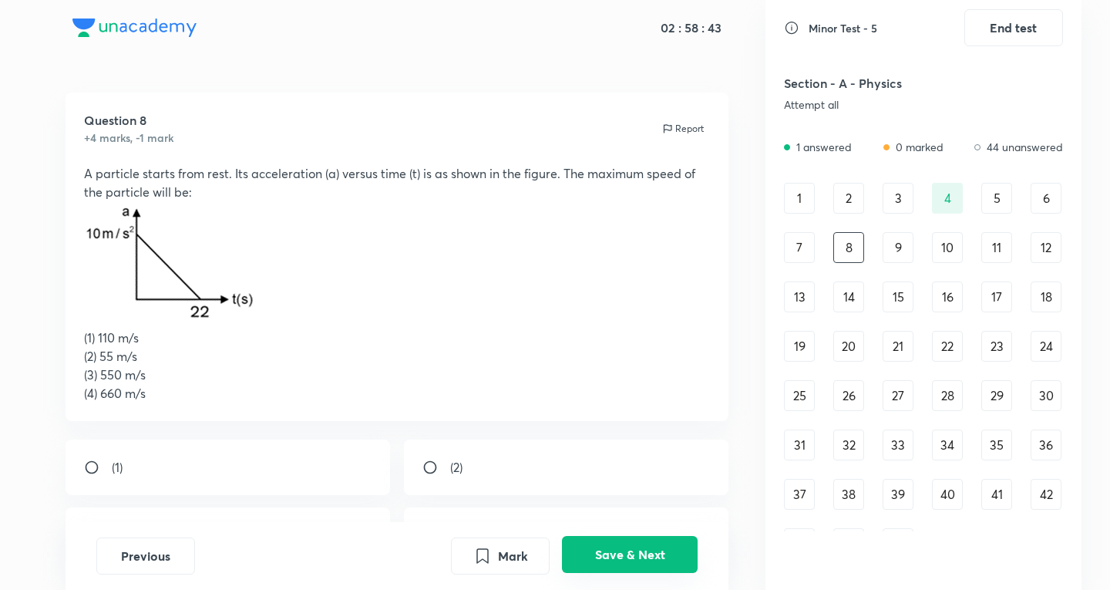
click at [593, 570] on button "Save & Next" at bounding box center [630, 554] width 136 height 37
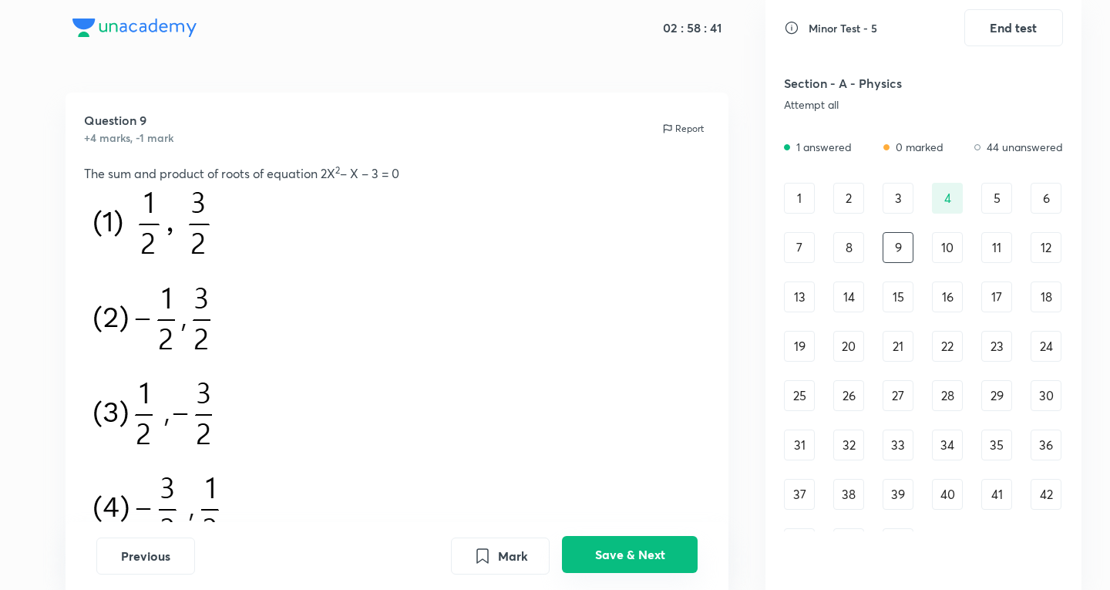
click at [609, 553] on button "Save & Next" at bounding box center [630, 554] width 136 height 37
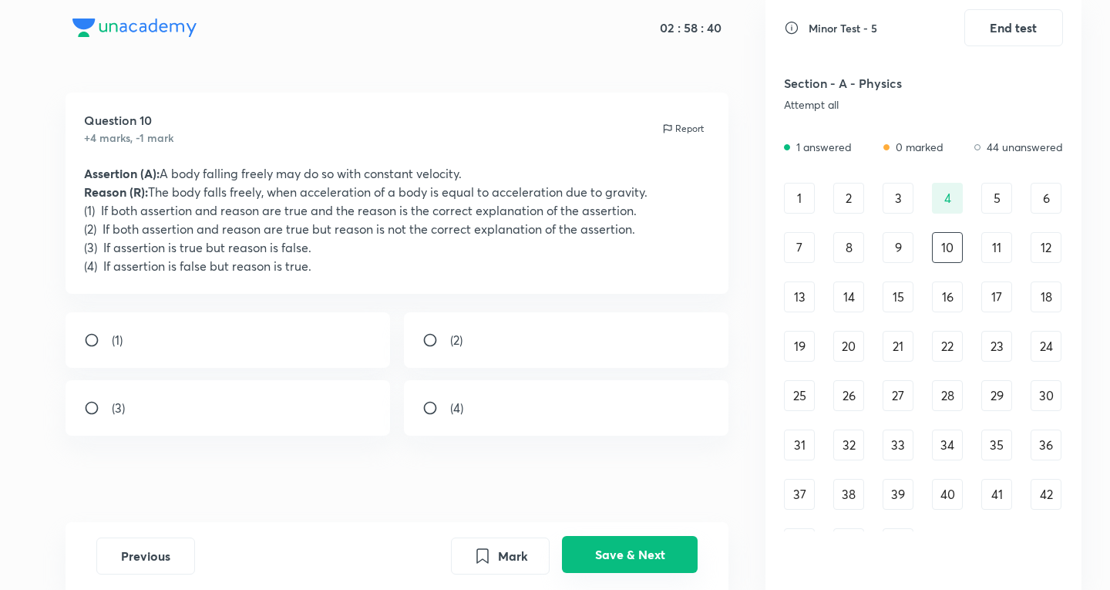
click at [609, 553] on button "Save & Next" at bounding box center [630, 554] width 136 height 37
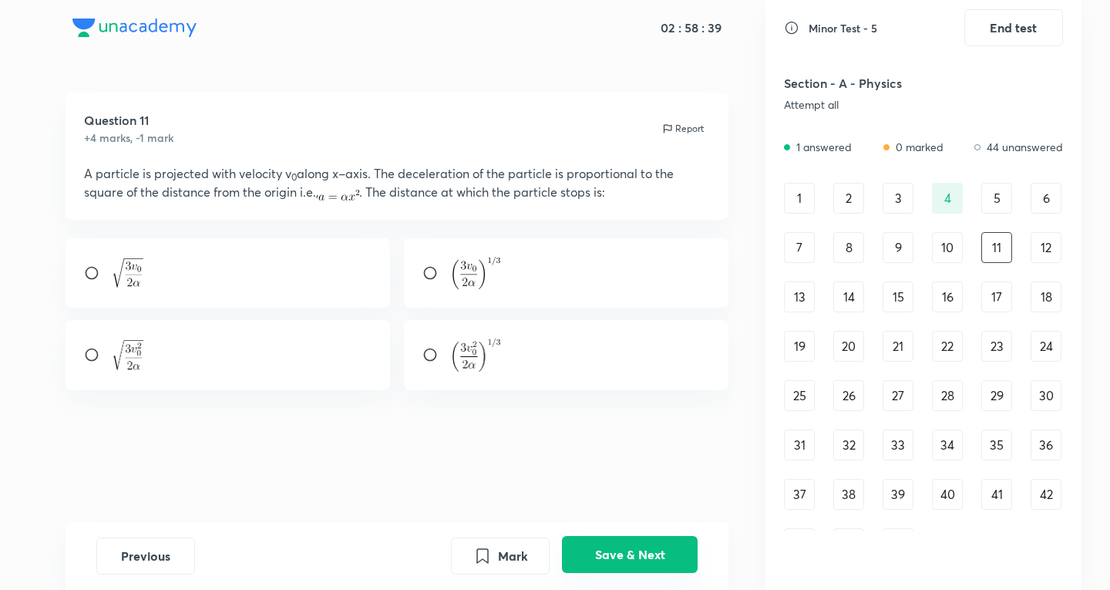
click at [609, 553] on button "Save & Next" at bounding box center [630, 554] width 136 height 37
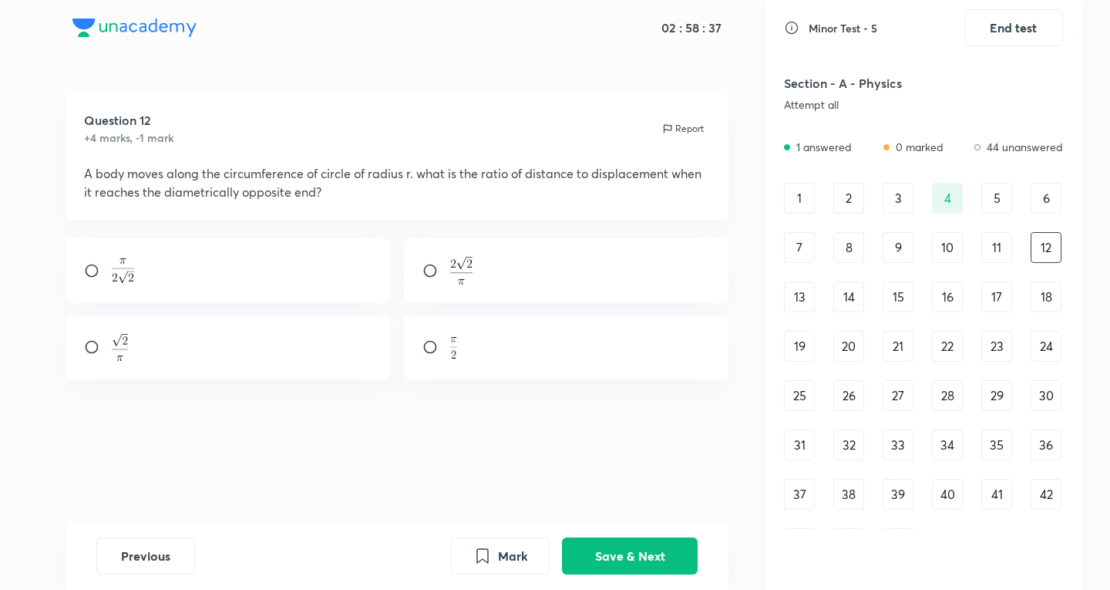
click at [1001, 240] on div "11" at bounding box center [996, 247] width 31 height 31
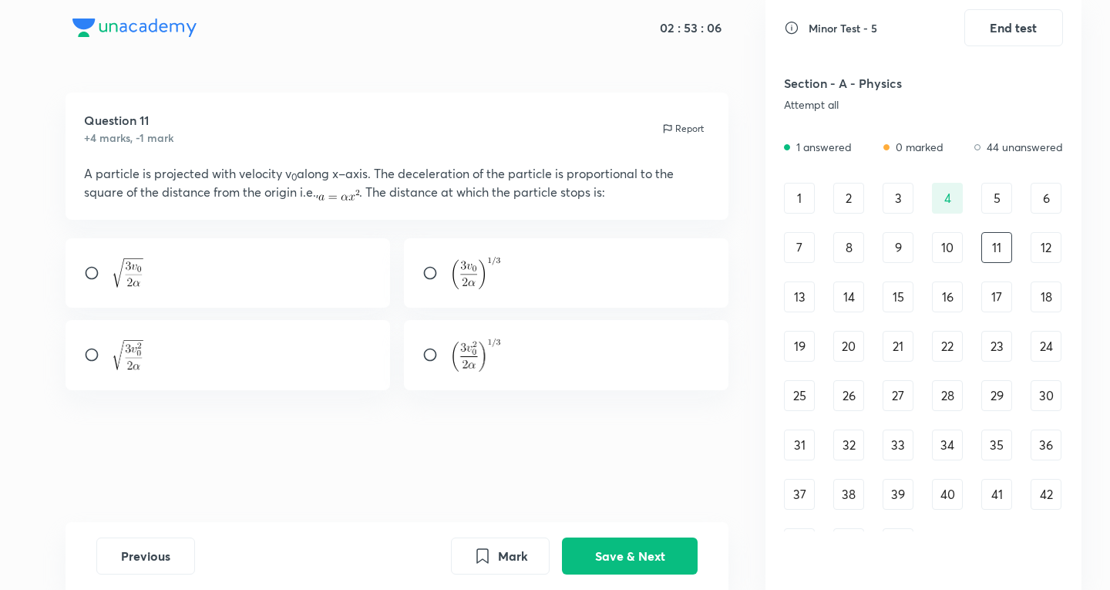
click at [484, 333] on div at bounding box center [566, 355] width 325 height 70
radio input "true"
click at [640, 544] on button "Save & Next" at bounding box center [630, 554] width 136 height 37
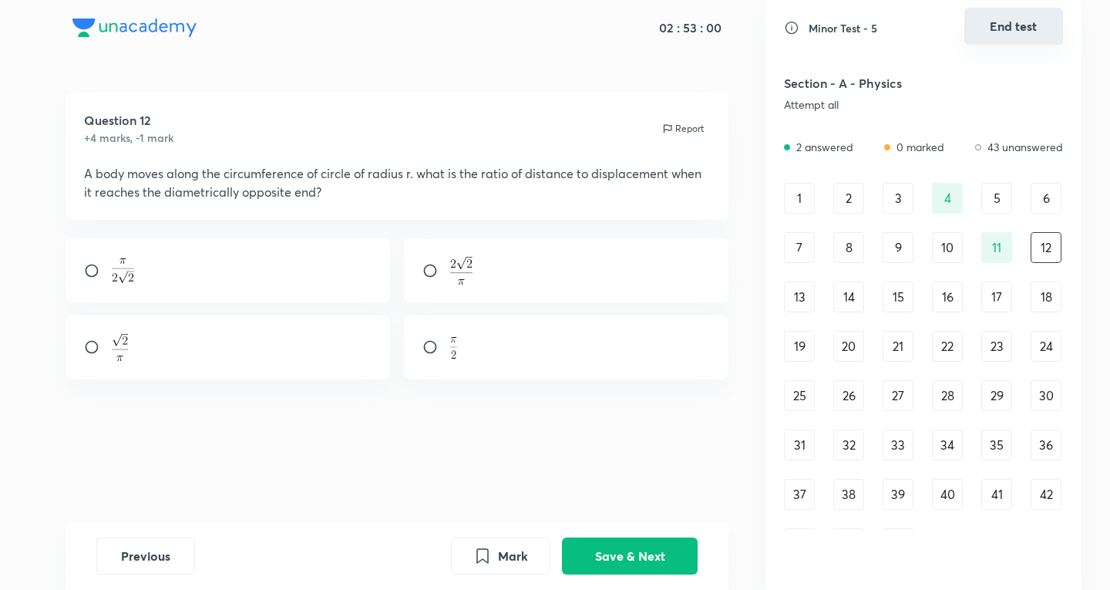
click at [1041, 8] on button "End test" at bounding box center [1013, 26] width 99 height 37
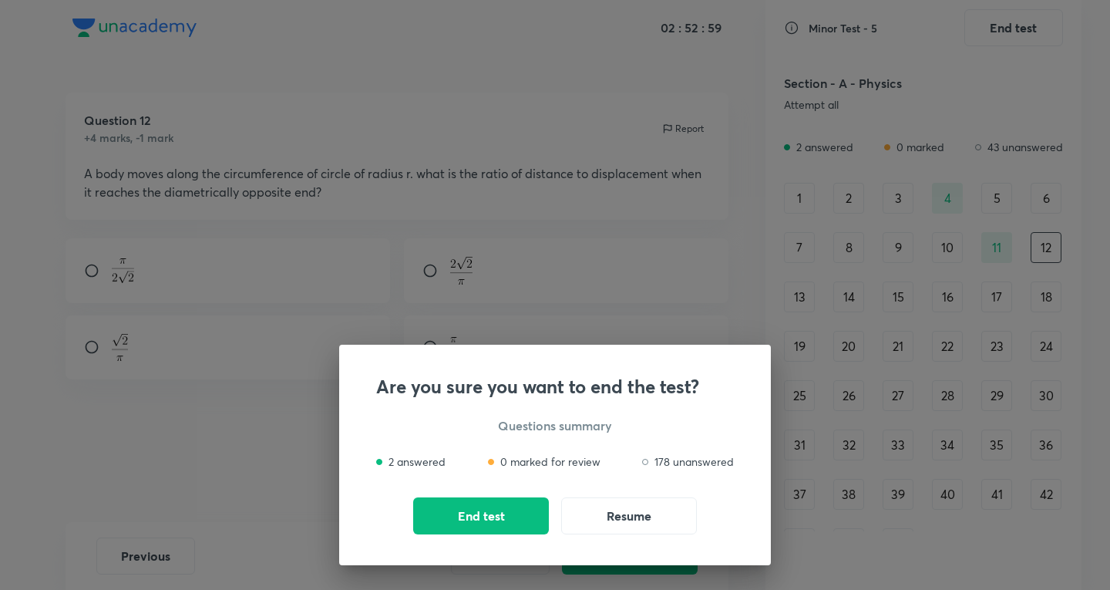
click at [735, 257] on div "Are you sure you want to end the test? Questions summary 2 answered 0 marked fo…" at bounding box center [555, 295] width 1110 height 590
click at [666, 539] on div "Are you sure you want to end the test? Questions summary 2 answered 0 marked fo…" at bounding box center [555, 455] width 432 height 220
click at [669, 513] on button "Resume" at bounding box center [629, 514] width 136 height 37
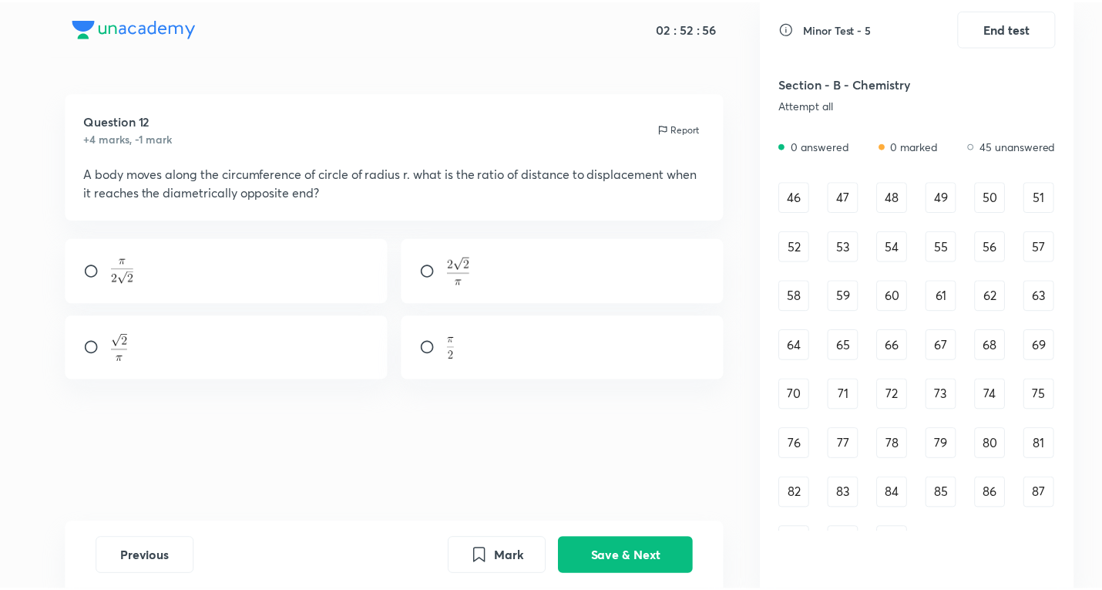
scroll to position [771, 0]
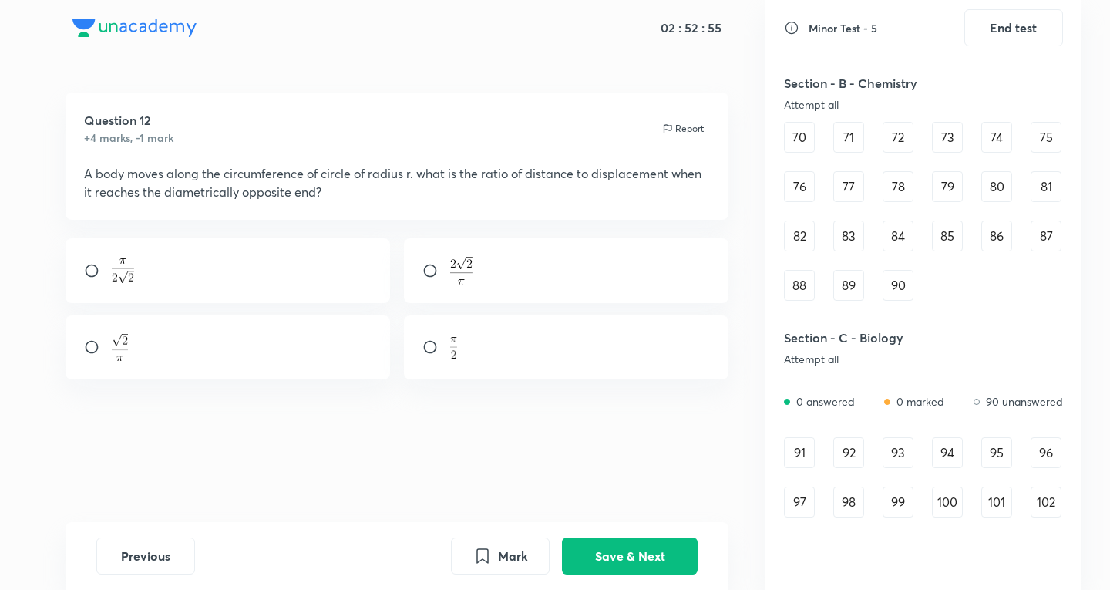
click at [805, 458] on div "91" at bounding box center [799, 452] width 31 height 31
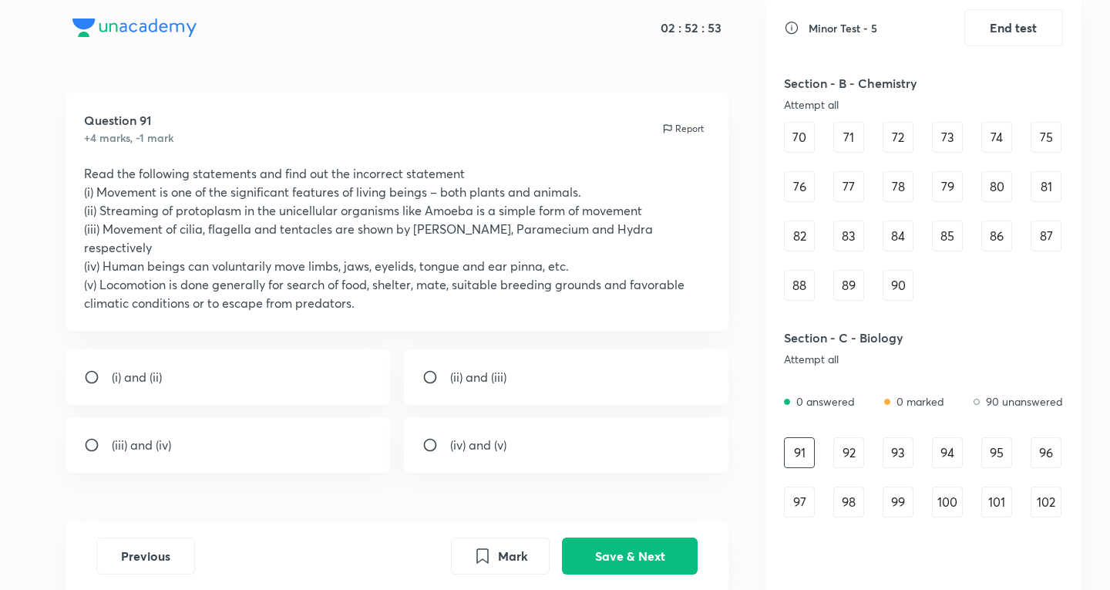
click at [653, 530] on div "Previous Mark Save & Next" at bounding box center [398, 556] width 664 height 68
click at [673, 575] on div "Previous Mark Save & Next" at bounding box center [398, 556] width 664 height 68
click at [677, 556] on button "Save & Next" at bounding box center [630, 554] width 136 height 37
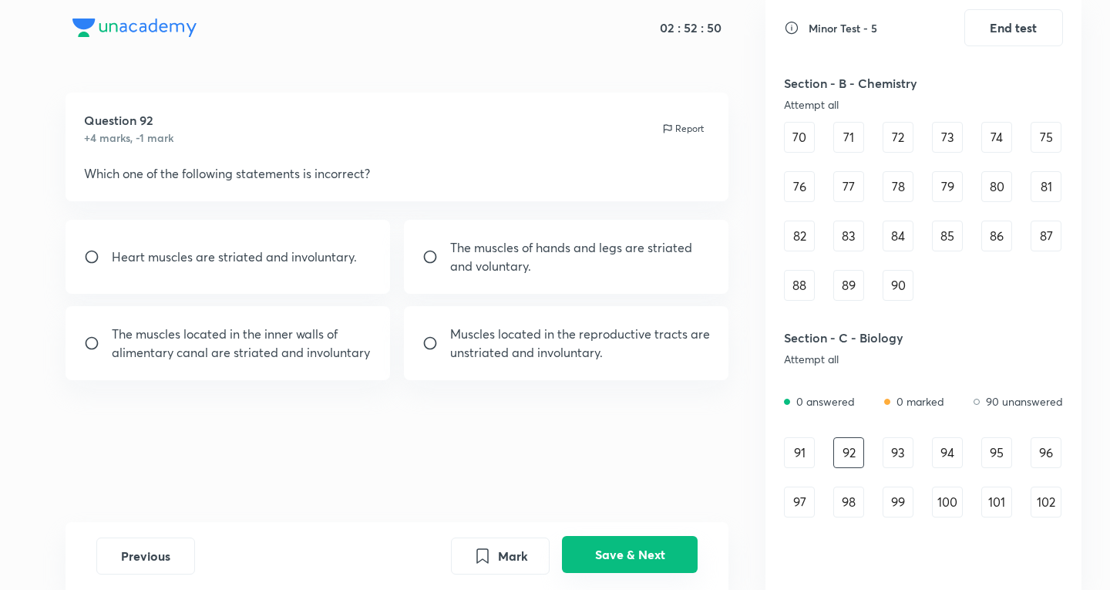
click at [677, 556] on button "Save & Next" at bounding box center [630, 554] width 136 height 37
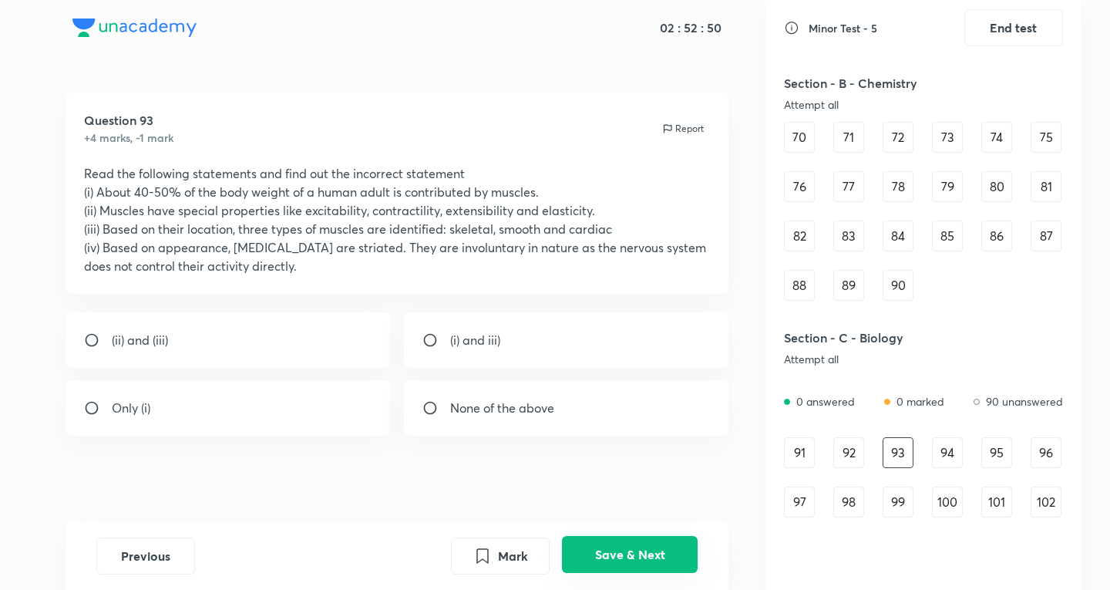
click at [677, 556] on button "Save & Next" at bounding box center [630, 554] width 136 height 37
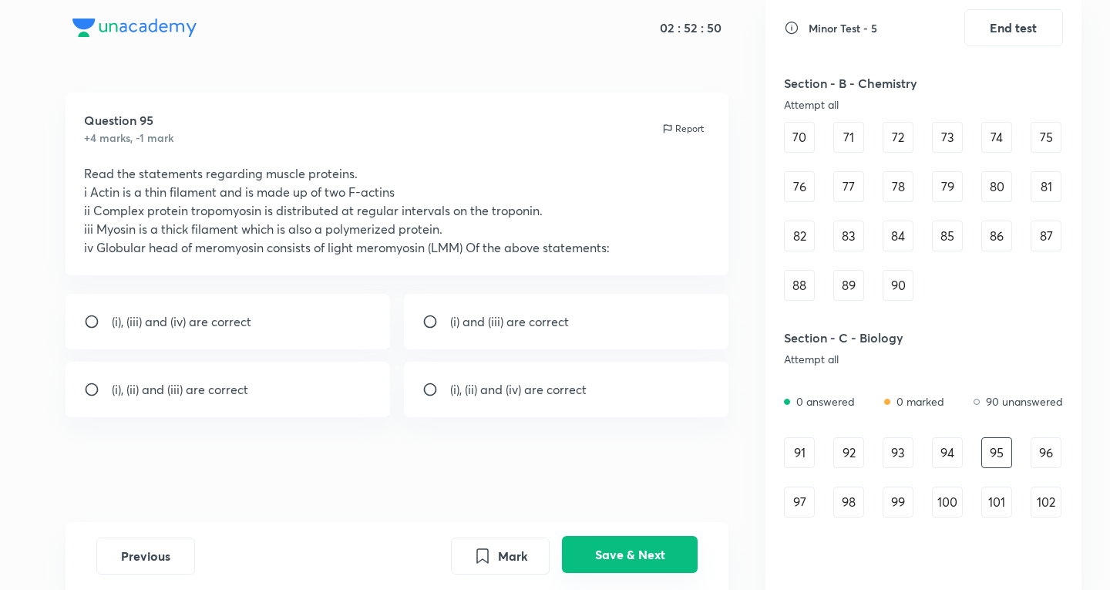
click at [677, 556] on button "Save & Next" at bounding box center [630, 554] width 136 height 37
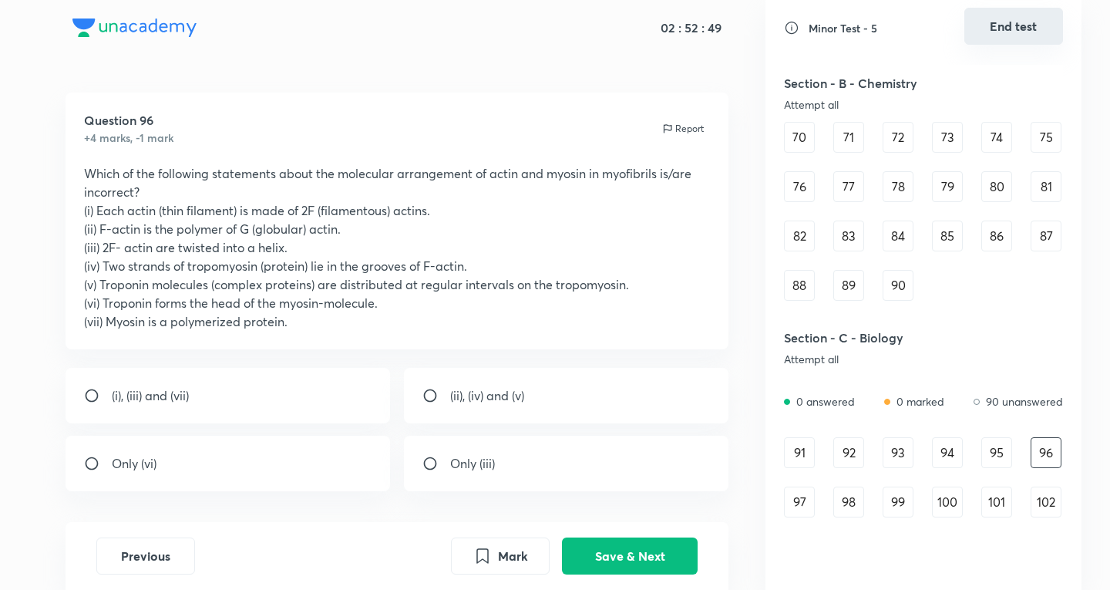
click at [1047, 40] on button "End test" at bounding box center [1013, 26] width 99 height 37
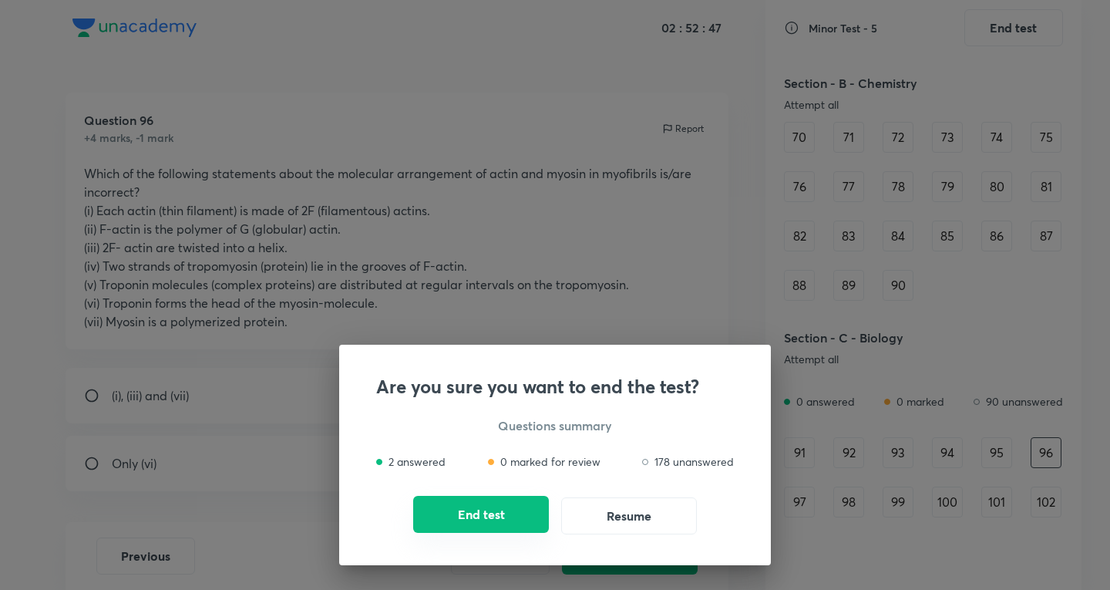
click at [524, 497] on button "End test" at bounding box center [481, 514] width 136 height 37
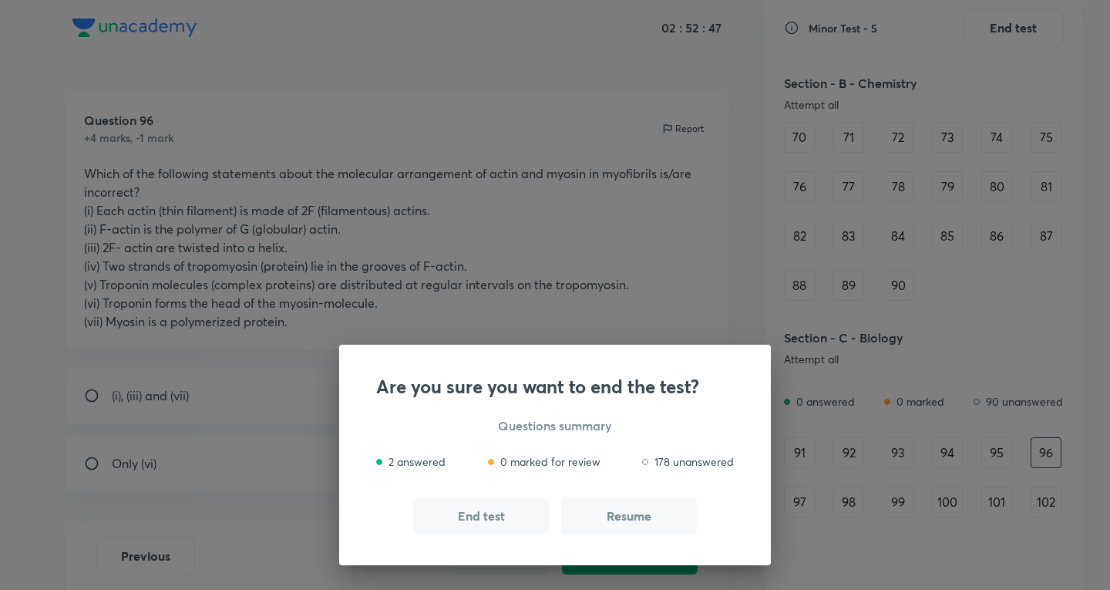
click at [523, 499] on button "End test" at bounding box center [481, 515] width 136 height 37
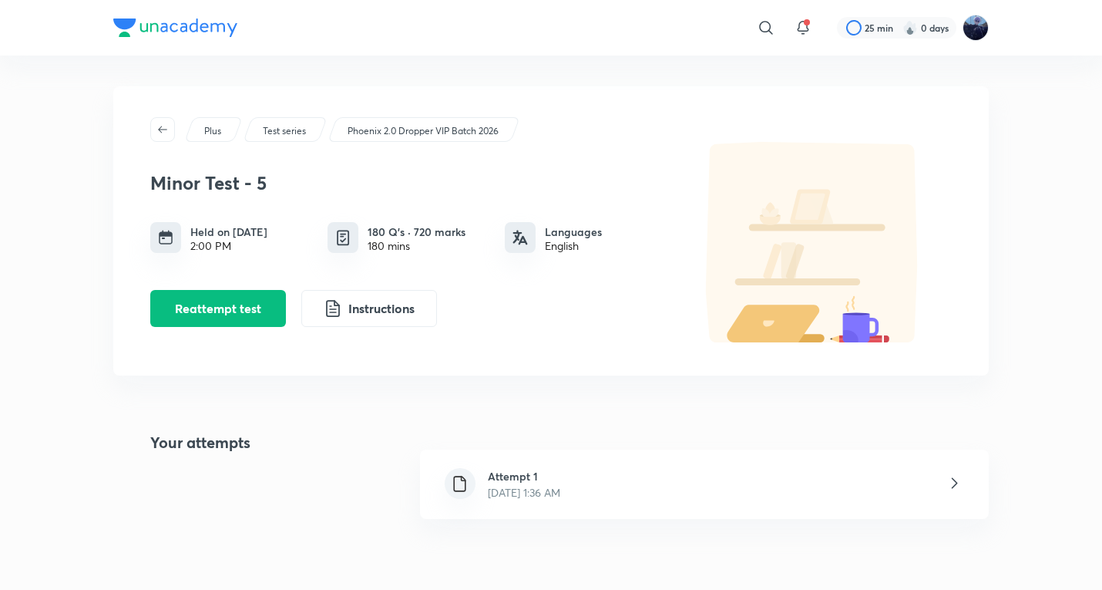
click at [540, 474] on h6 "Attempt 1" at bounding box center [524, 476] width 72 height 16
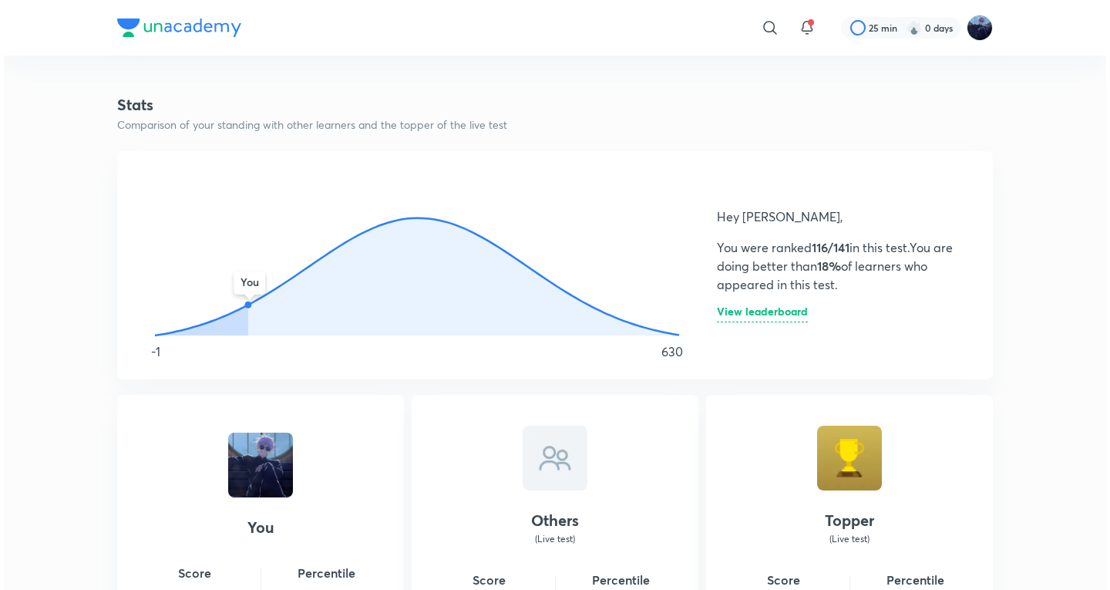
scroll to position [792, 0]
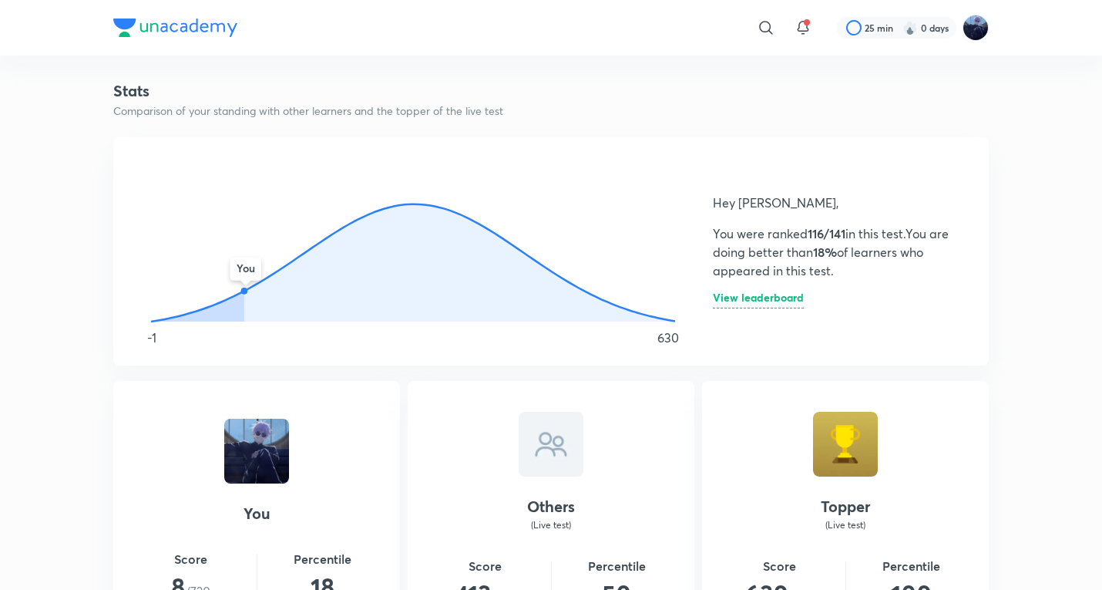
click at [776, 307] on h6 "View leaderboard" at bounding box center [758, 300] width 91 height 16
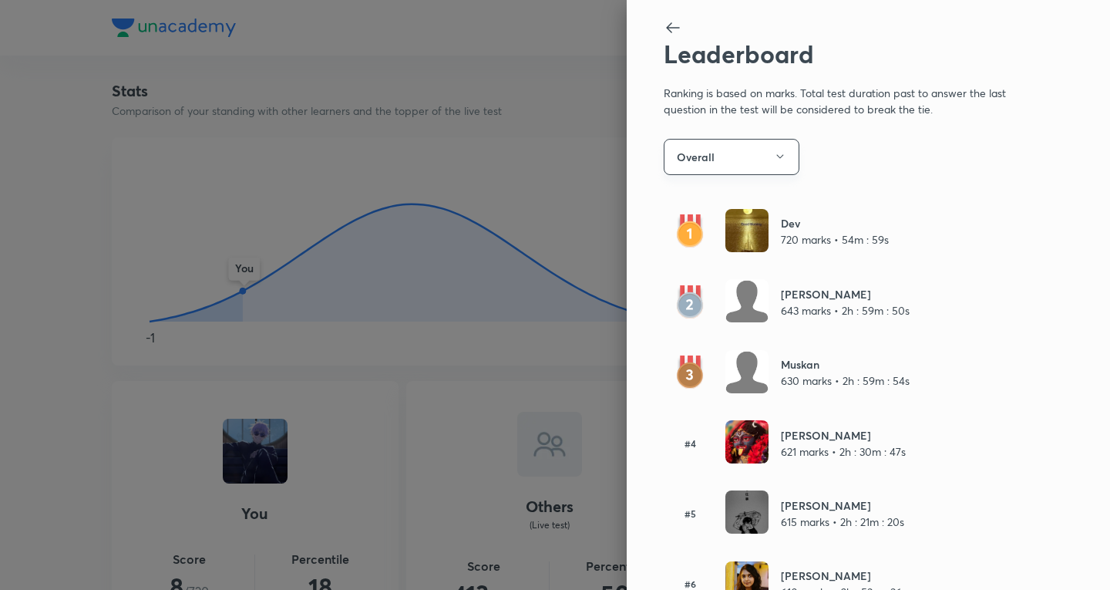
click at [767, 167] on button "Overall" at bounding box center [732, 157] width 136 height 36
click at [734, 224] on span "Live rankings" at bounding box center [742, 232] width 160 height 16
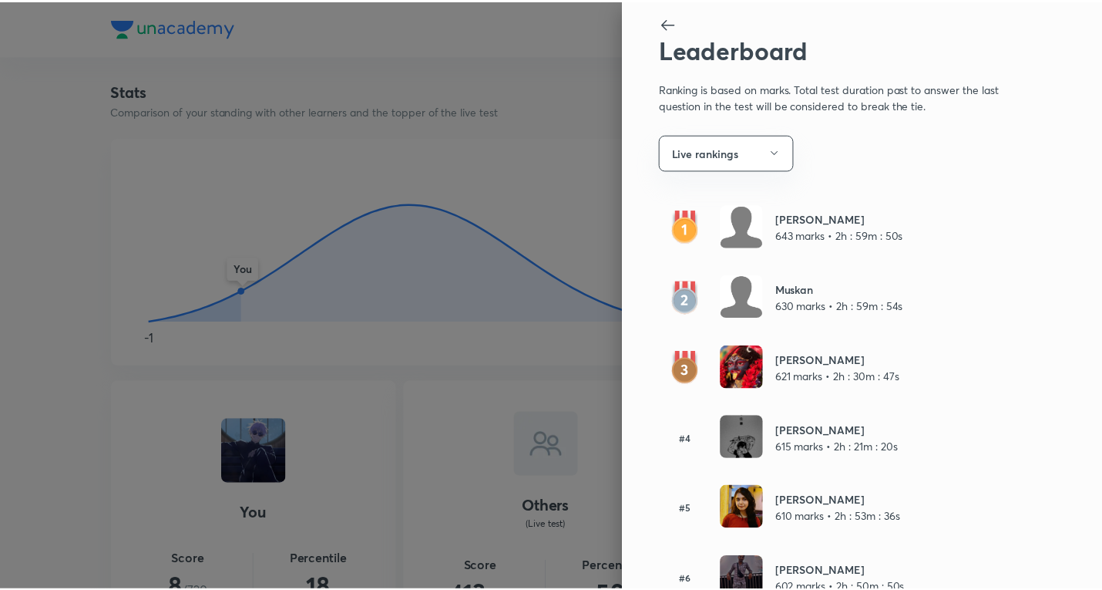
scroll to position [0, 0]
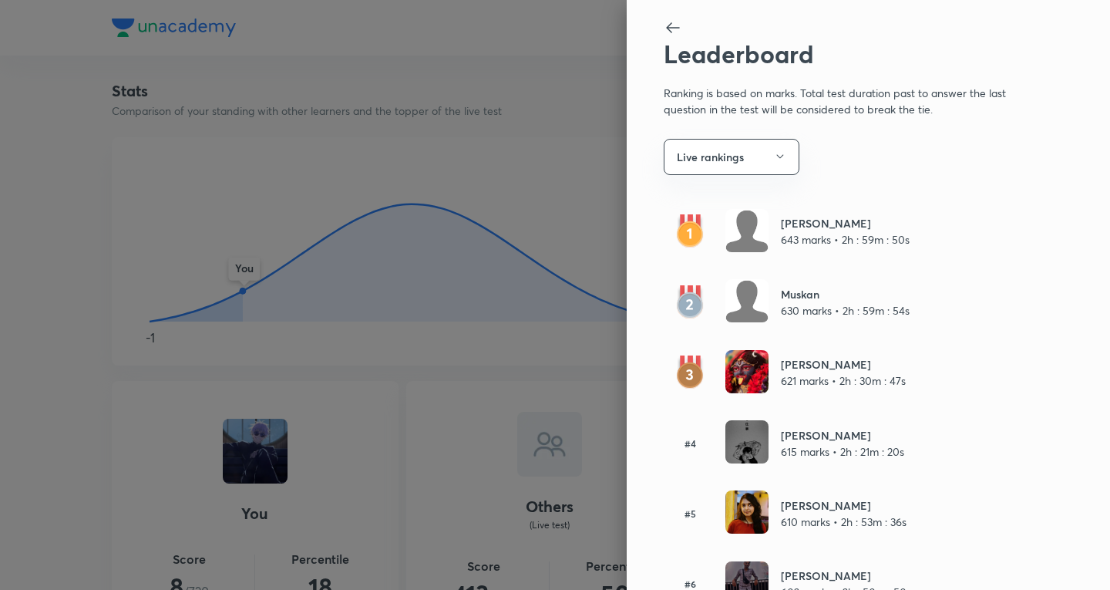
click at [647, 30] on div "Leaderboard Ranking is based on marks. Total test duration past to answer the l…" at bounding box center [868, 295] width 483 height 590
click at [664, 27] on icon at bounding box center [673, 27] width 18 height 18
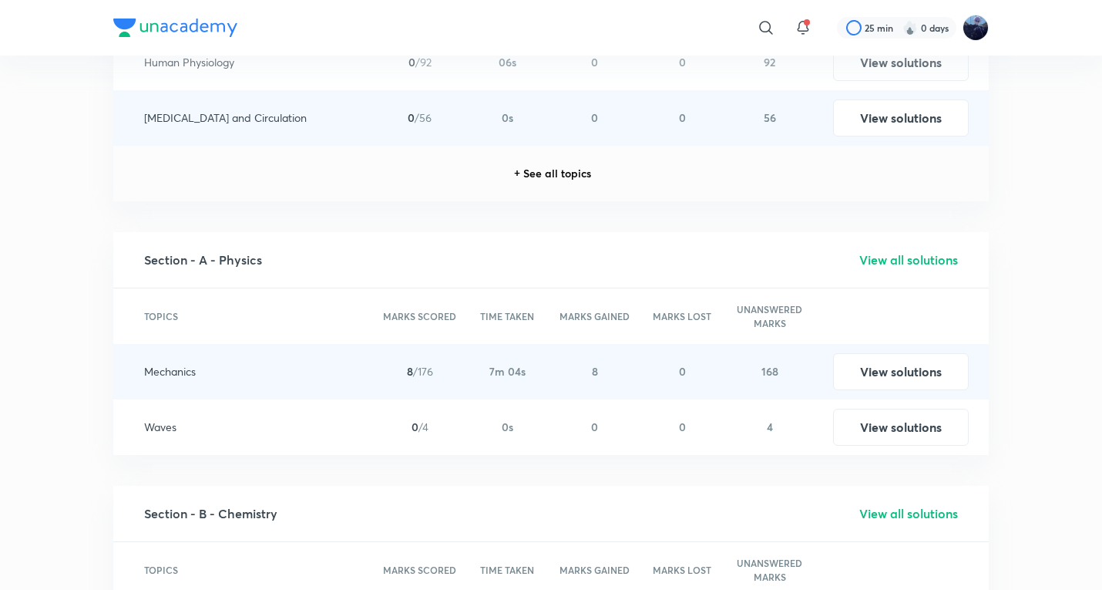
scroll to position [2591, 0]
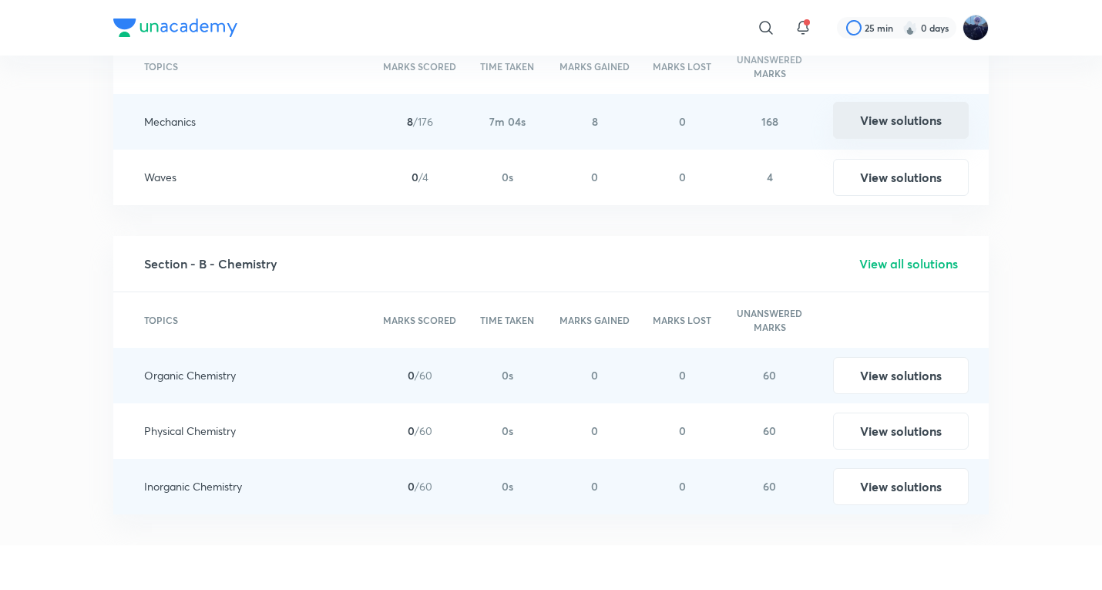
click at [908, 122] on button "View solutions" at bounding box center [901, 120] width 136 height 37
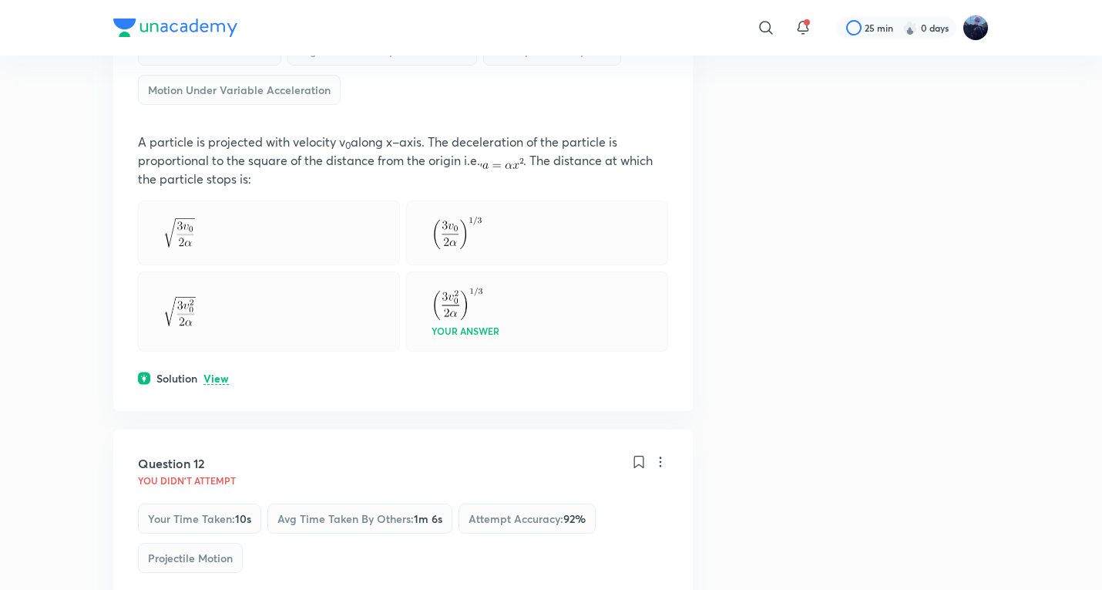
scroll to position [5909, 0]
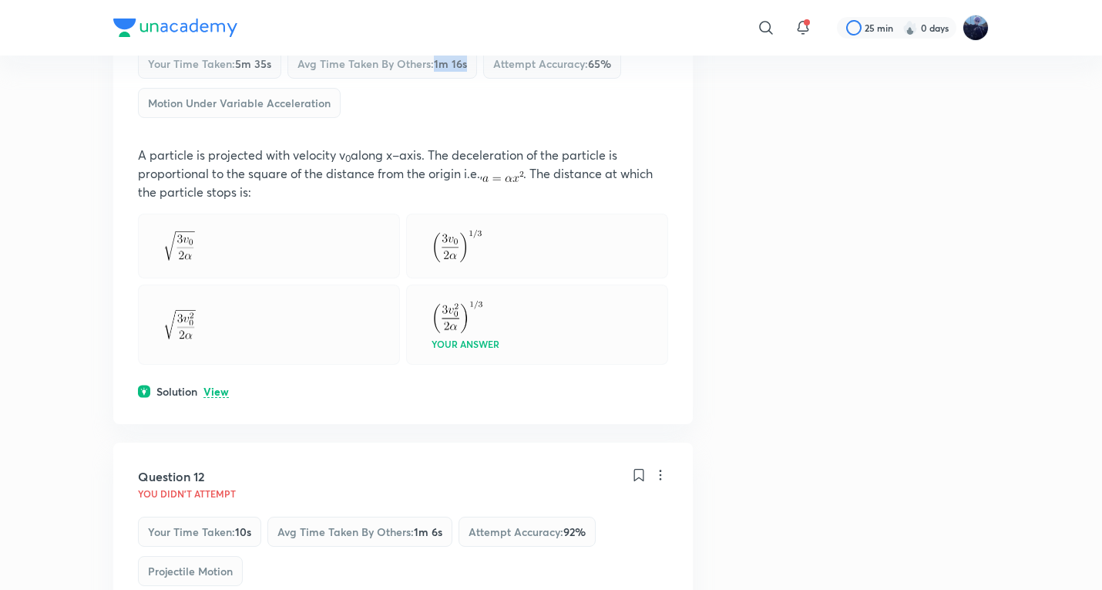
drag, startPoint x: 439, startPoint y: 252, endPoint x: 469, endPoint y: 252, distance: 30.1
click at [467, 71] on span "1m 16s" at bounding box center [450, 63] width 33 height 15
click at [463, 71] on span "1m 16s" at bounding box center [450, 63] width 33 height 15
click at [458, 127] on div "Your time taken : 5m 35s Avg time taken by others : 1m 16s Attempt accuracy : 6…" at bounding box center [403, 88] width 530 height 79
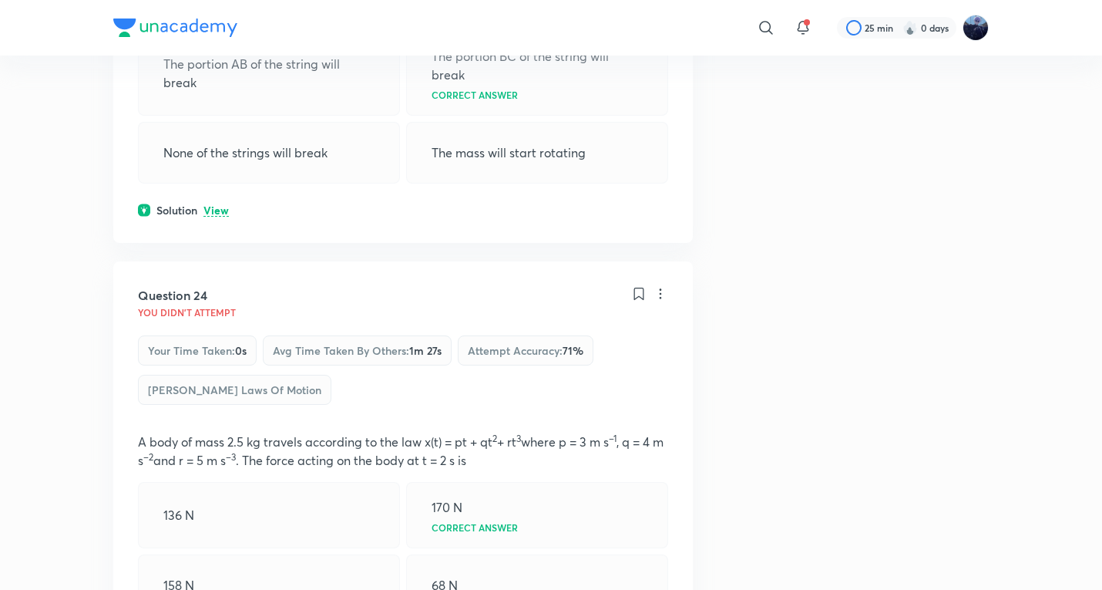
scroll to position [11826, 0]
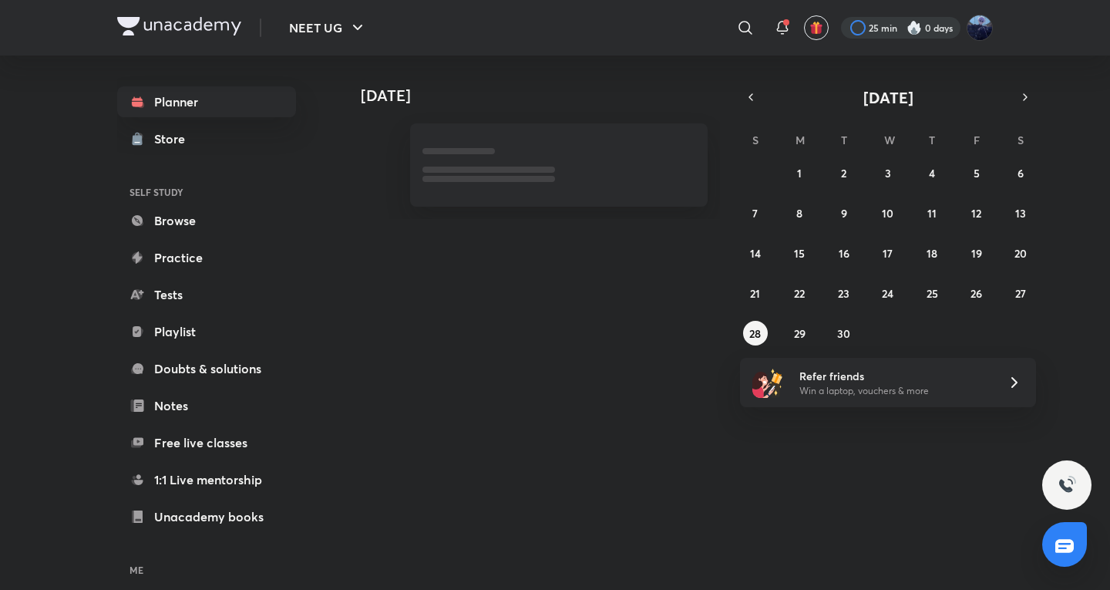
click at [889, 27] on div at bounding box center [900, 28] width 119 height 22
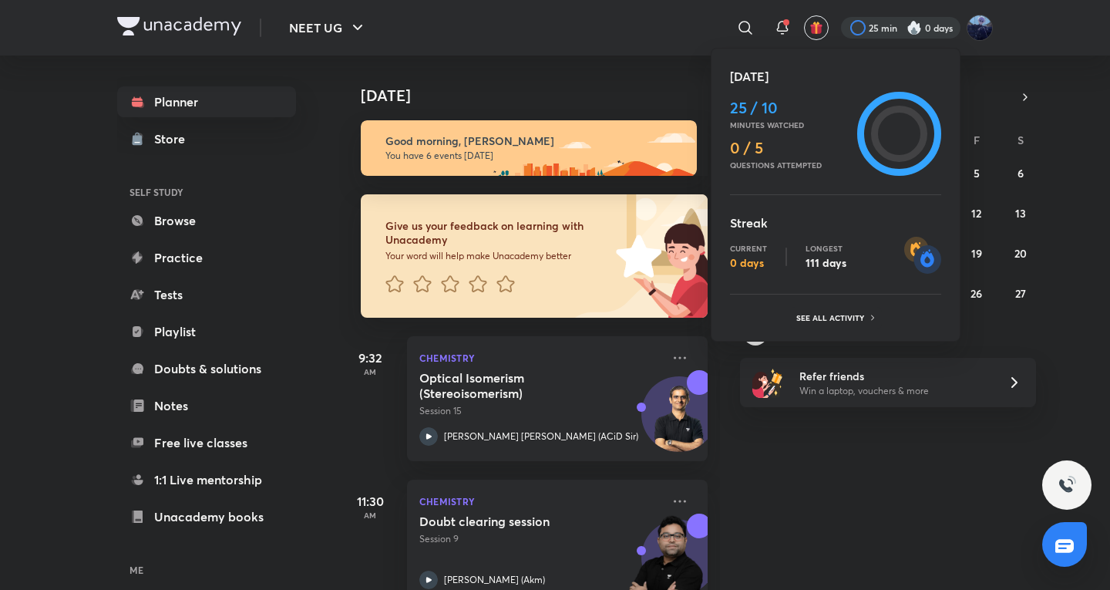
click at [595, 189] on div at bounding box center [555, 295] width 1110 height 590
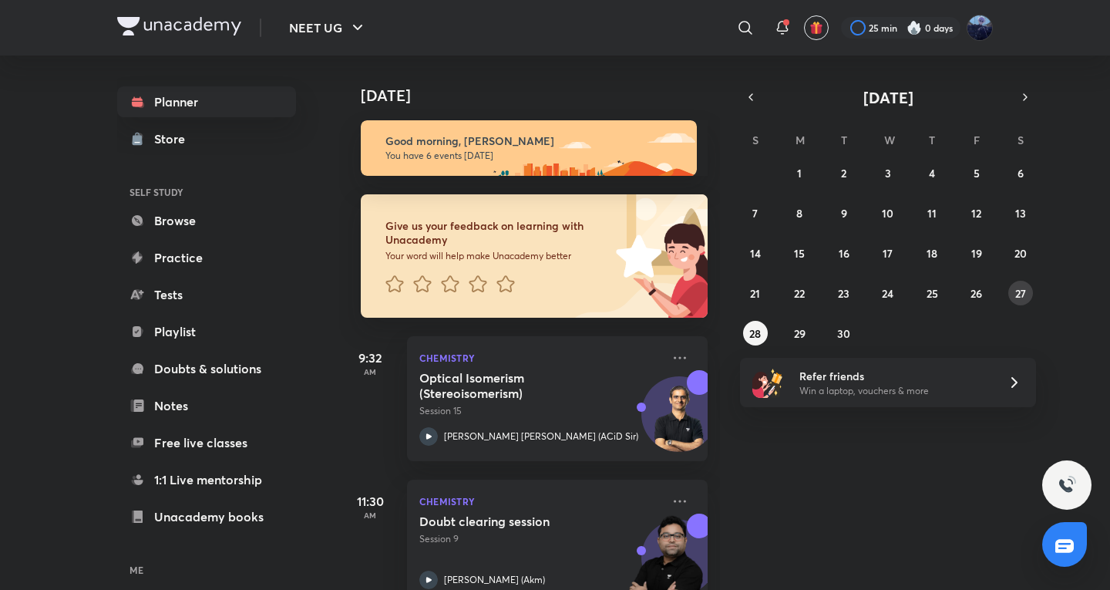
click at [1024, 295] on abbr "27" at bounding box center [1020, 293] width 11 height 15
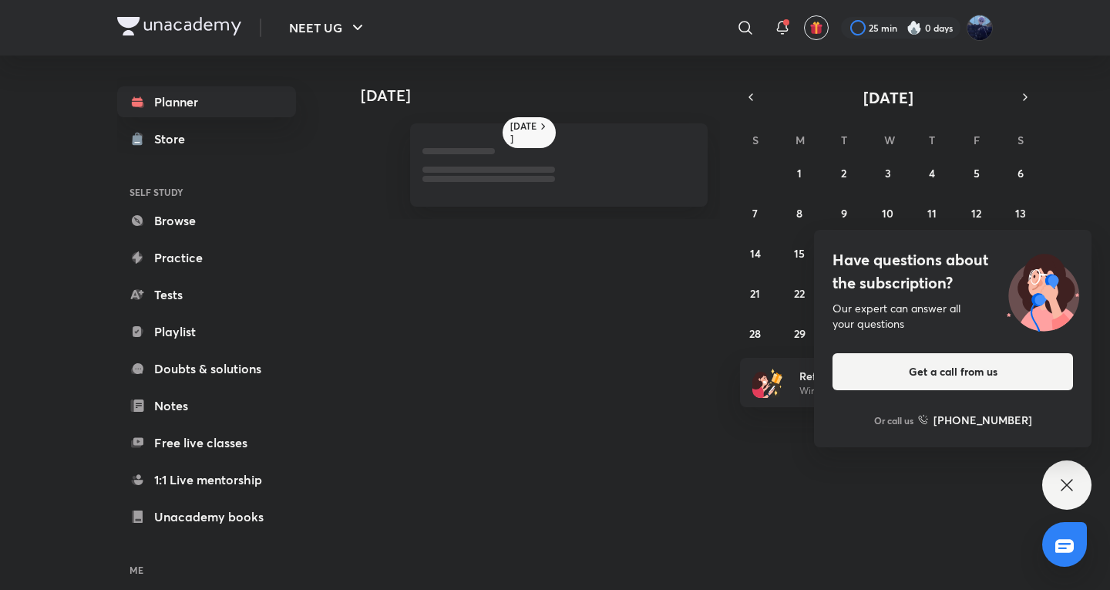
click at [908, 25] on img at bounding box center [913, 27] width 15 height 15
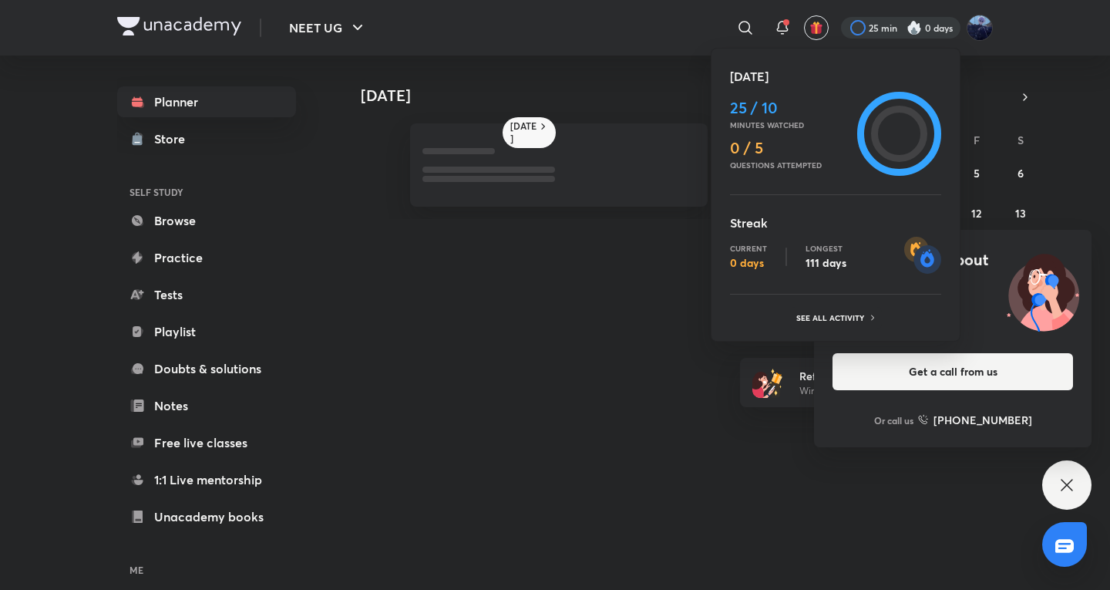
click at [570, 246] on div at bounding box center [555, 295] width 1110 height 590
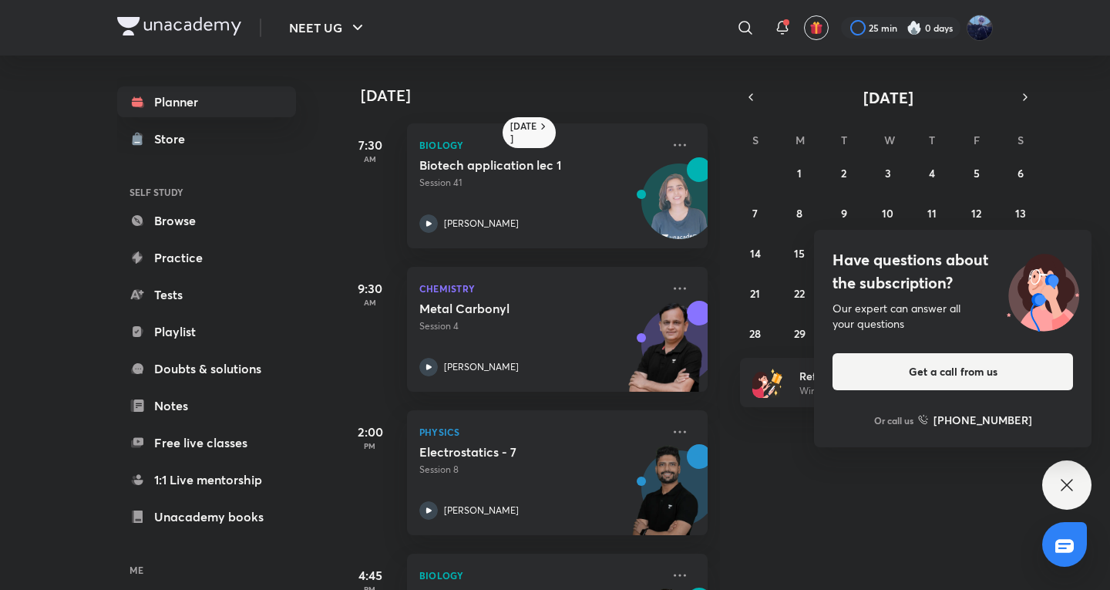
click at [1084, 470] on div "Have questions about the subscription? Our expert can answer all your questions…" at bounding box center [1066, 484] width 49 height 49
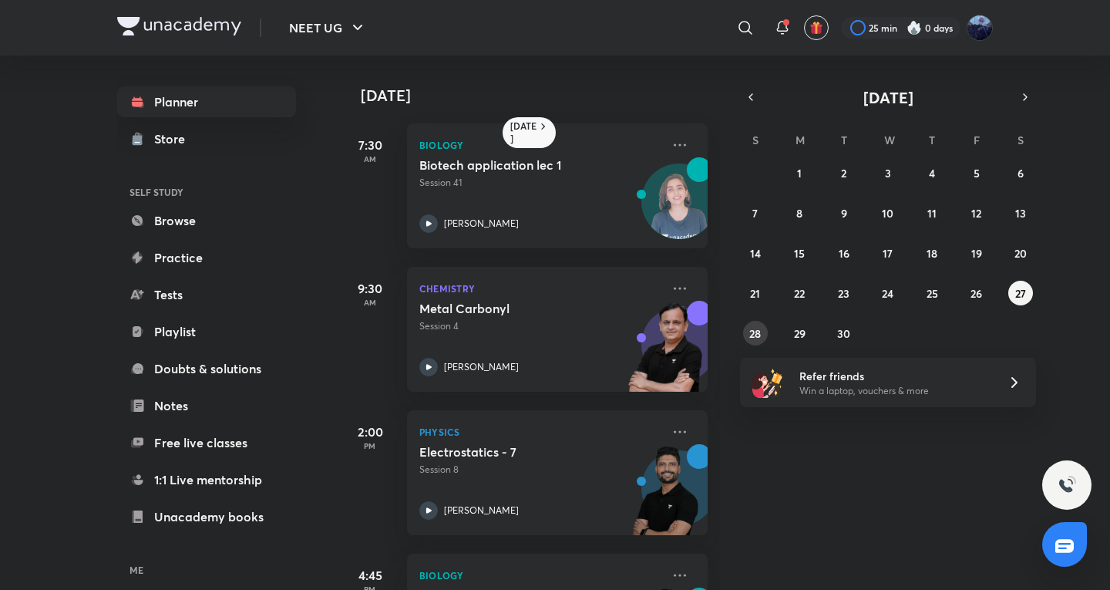
click at [759, 333] on abbr "28" at bounding box center [755, 333] width 12 height 15
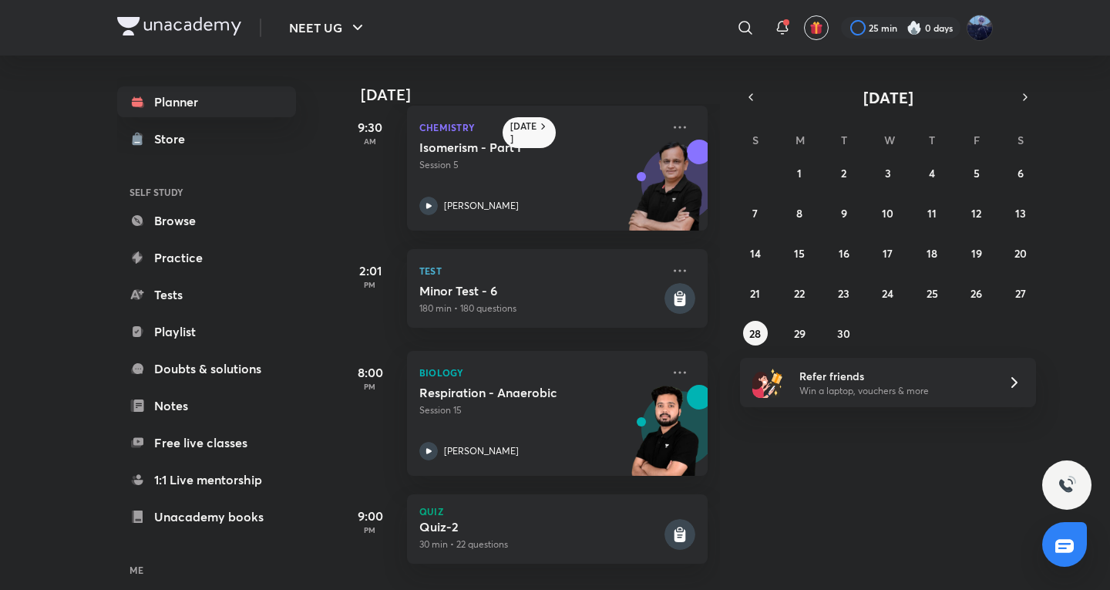
scroll to position [131, 0]
click at [1016, 92] on button "button" at bounding box center [1025, 97] width 22 height 22
click at [799, 215] on abbr "6" at bounding box center [799, 213] width 6 height 15
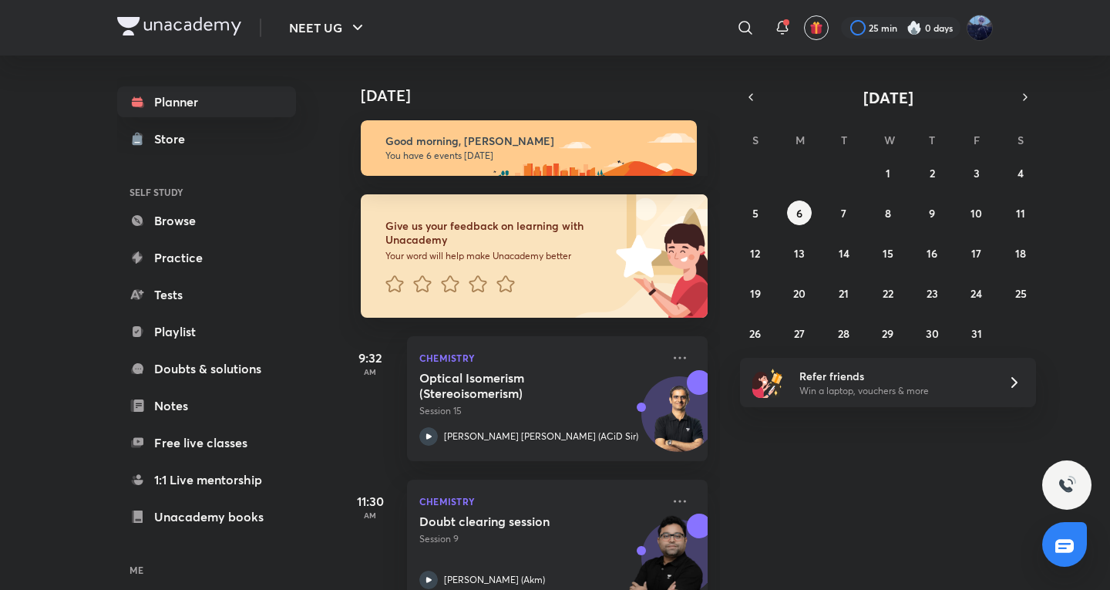
click at [916, 23] on img at bounding box center [913, 27] width 15 height 15
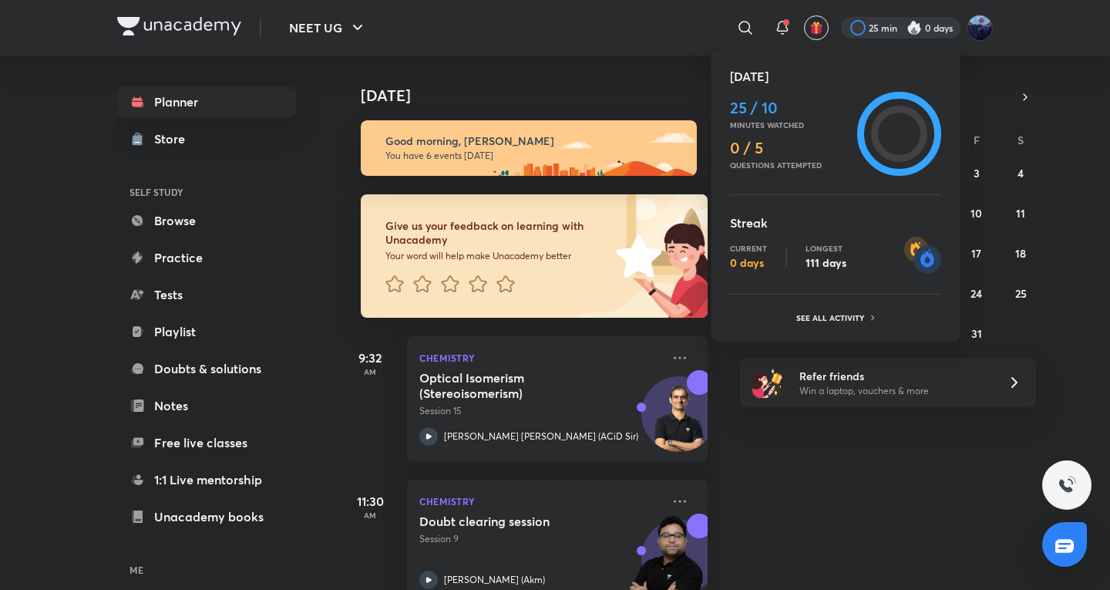
click at [577, 228] on div at bounding box center [555, 295] width 1110 height 590
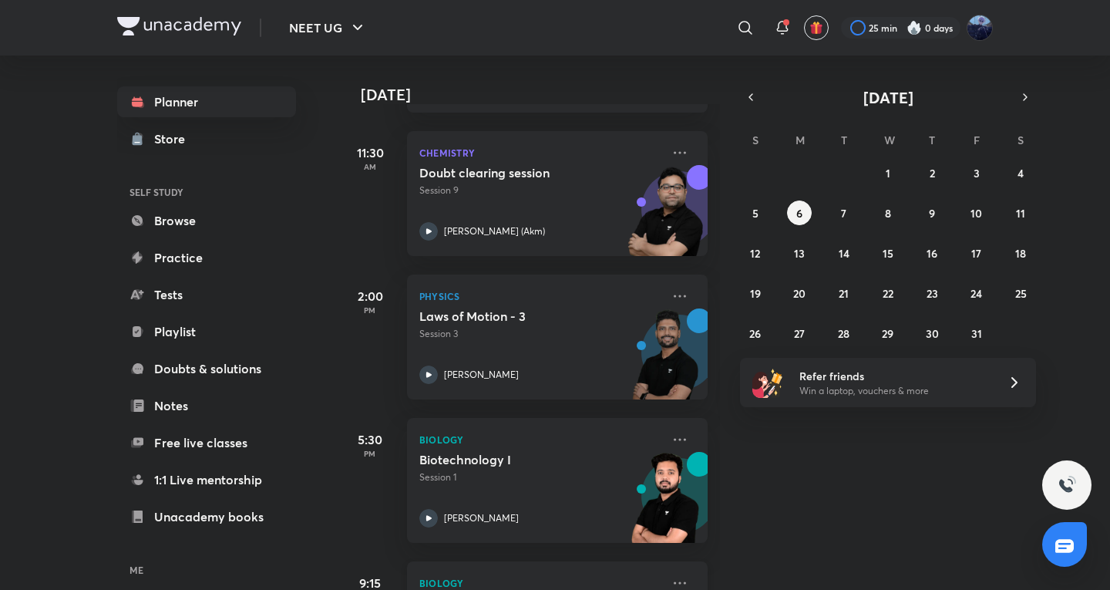
scroll to position [98, 0]
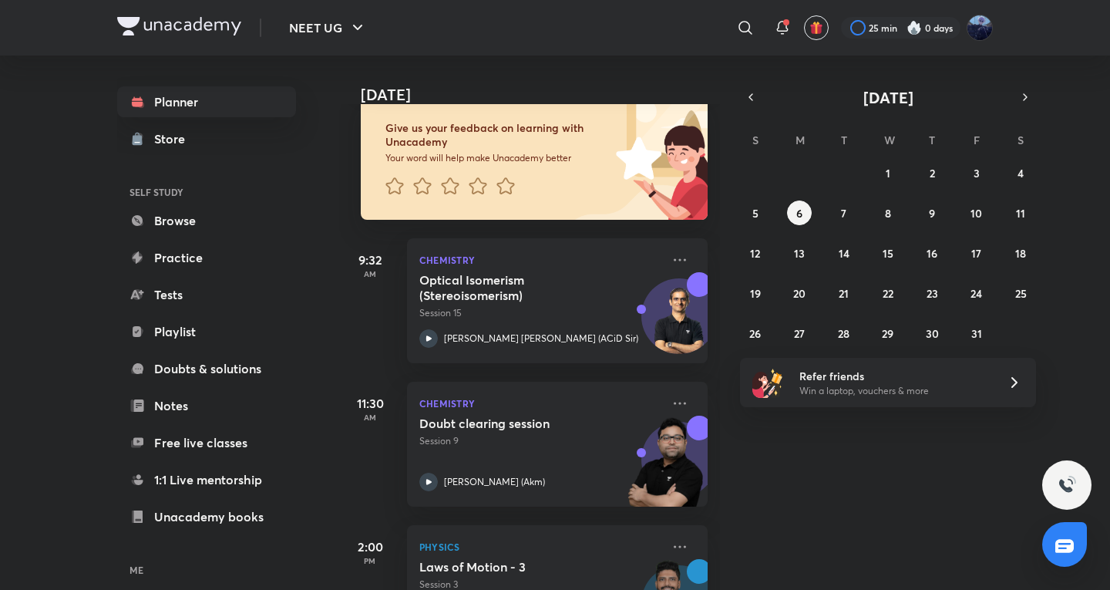
click at [916, 33] on img at bounding box center [913, 27] width 15 height 15
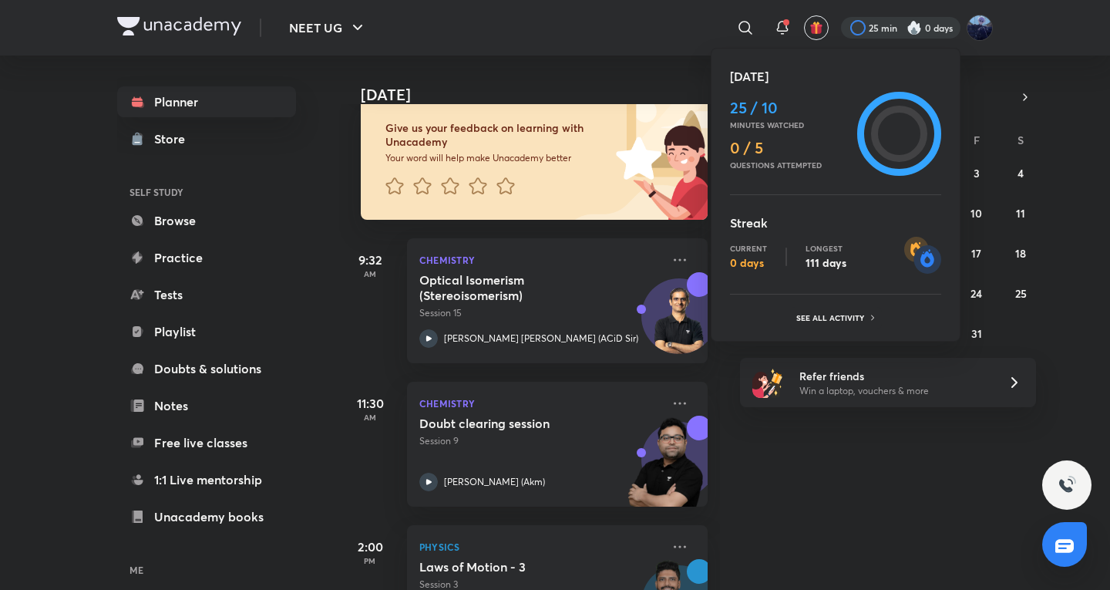
click at [812, 403] on div at bounding box center [555, 295] width 1110 height 590
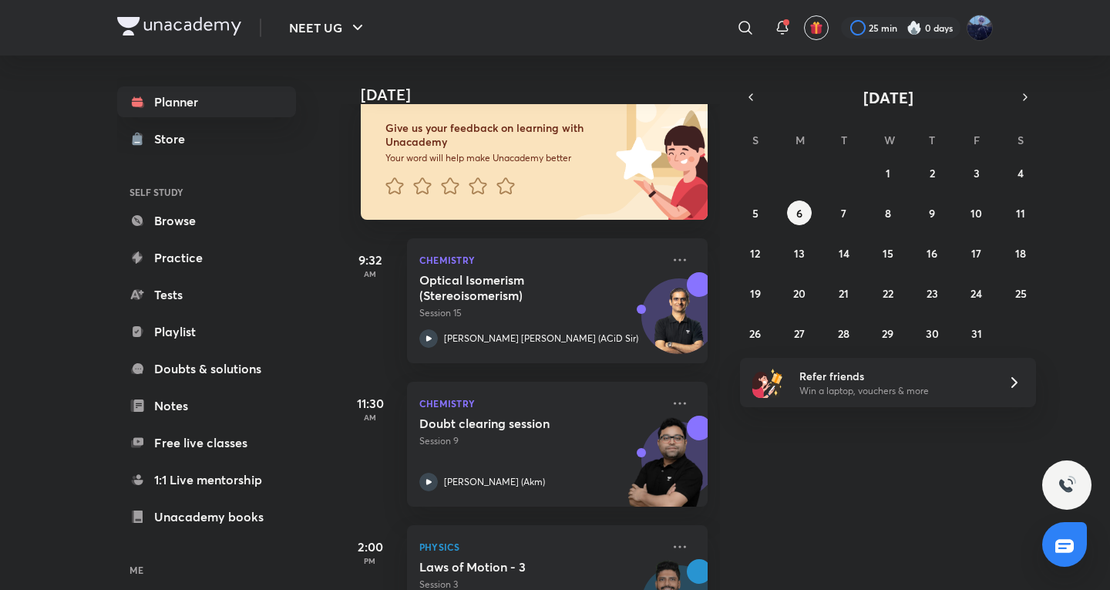
drag, startPoint x: 829, startPoint y: 518, endPoint x: 836, endPoint y: 467, distance: 51.5
click at [829, 511] on div "[DATE] Good morning, [PERSON_NAME] You have 6 events [DATE] Give us your feedba…" at bounding box center [723, 322] width 768 height 534
